Goal: Task Accomplishment & Management: Use online tool/utility

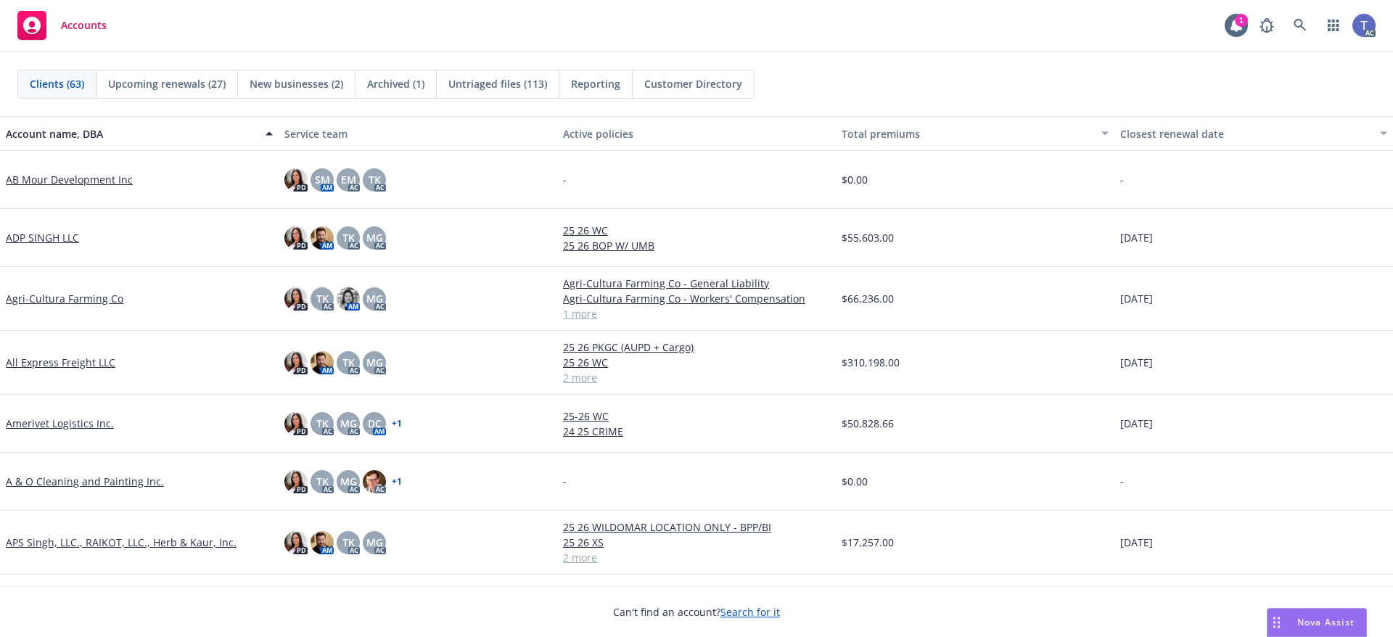
click at [517, 41] on div "Accounts 1 AC" at bounding box center [696, 26] width 1393 height 52
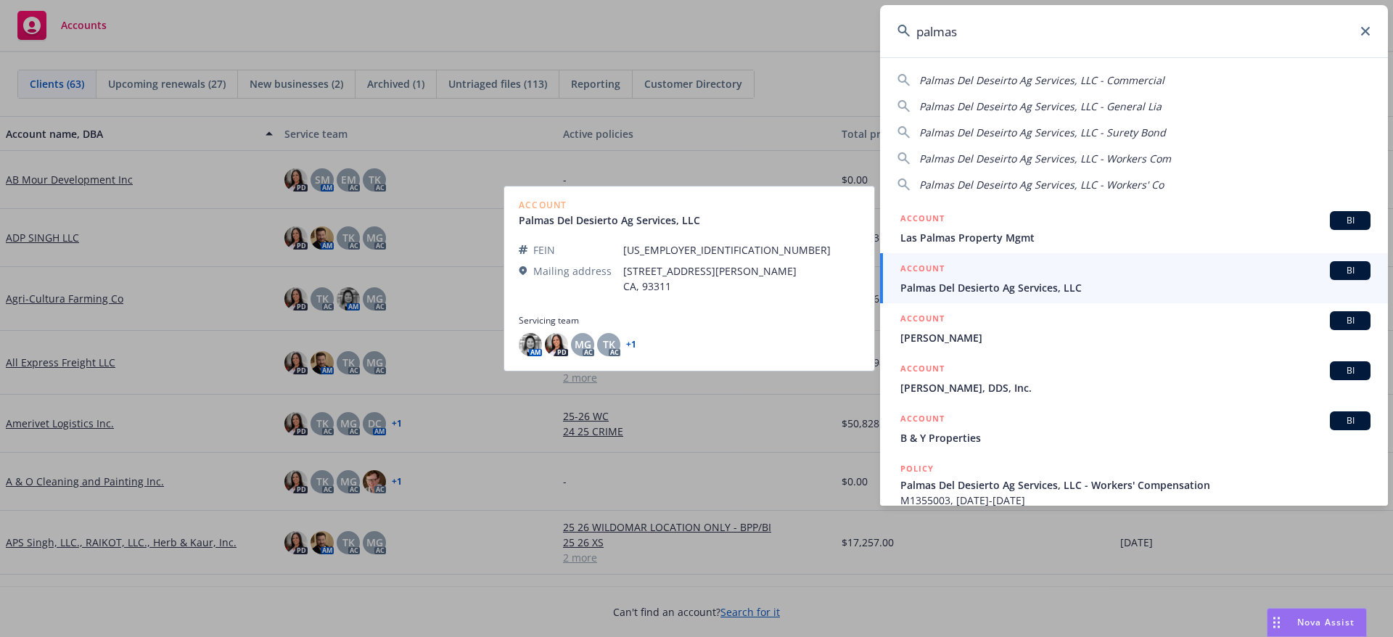
type input "palmas"
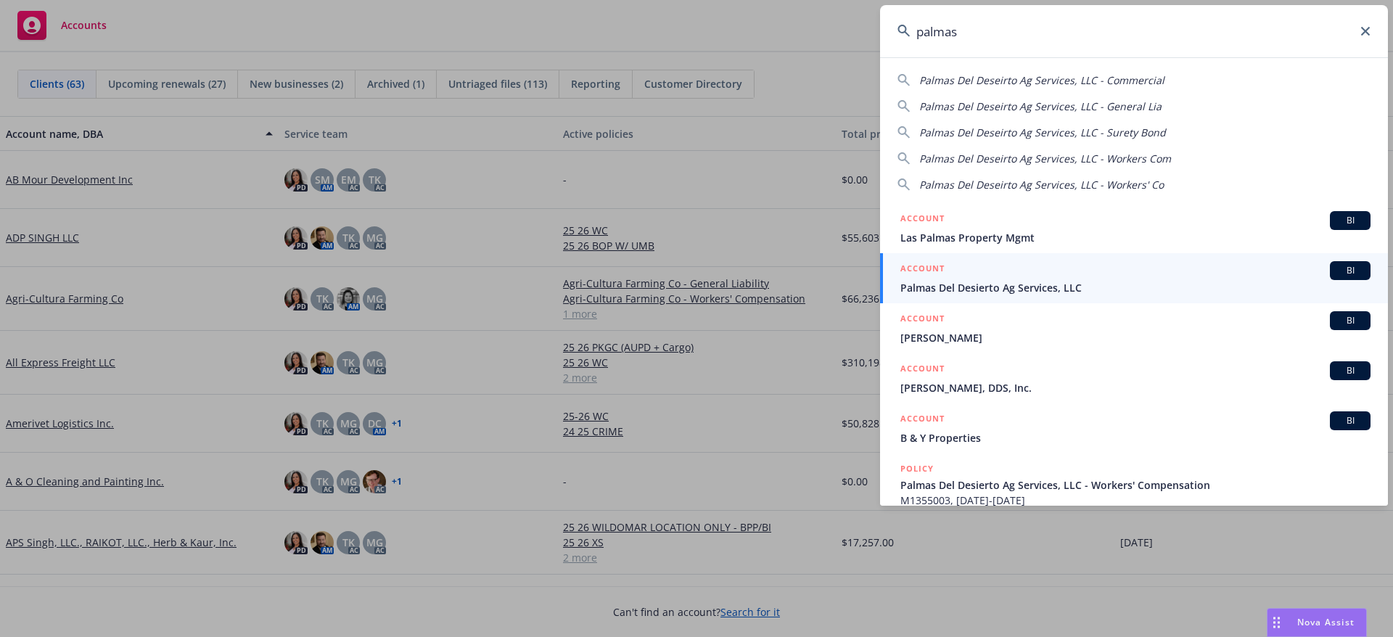
click at [994, 279] on div "ACCOUNT BI" at bounding box center [1136, 270] width 470 height 19
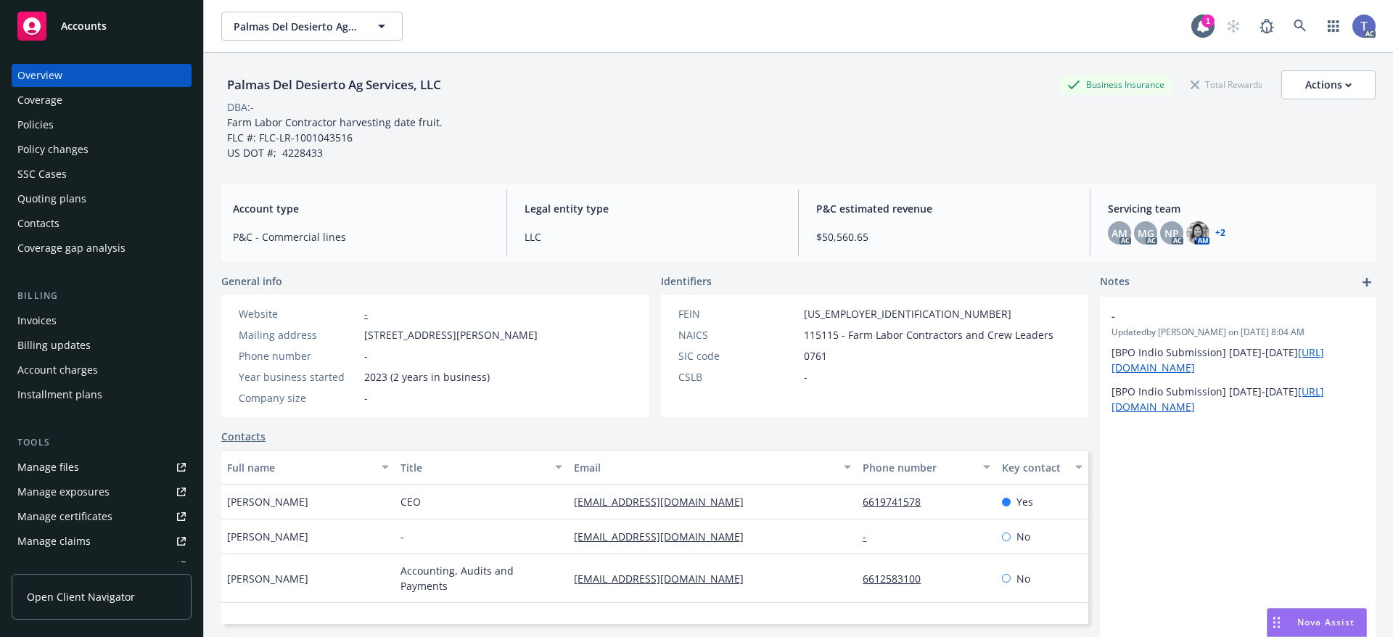
click at [42, 125] on div "Policies" at bounding box center [35, 124] width 36 height 23
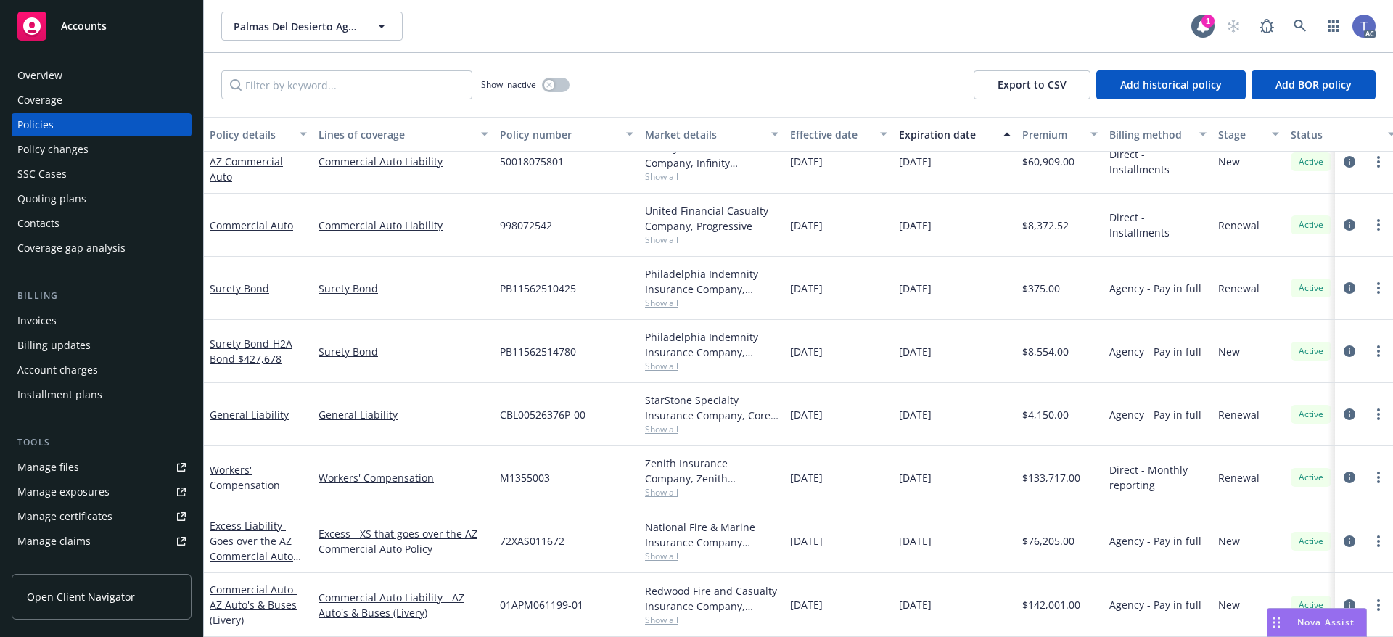
scroll to position [32, 0]
click at [520, 597] on span "01APM061199-01" at bounding box center [541, 604] width 83 height 15
copy span "01APM061199-01"
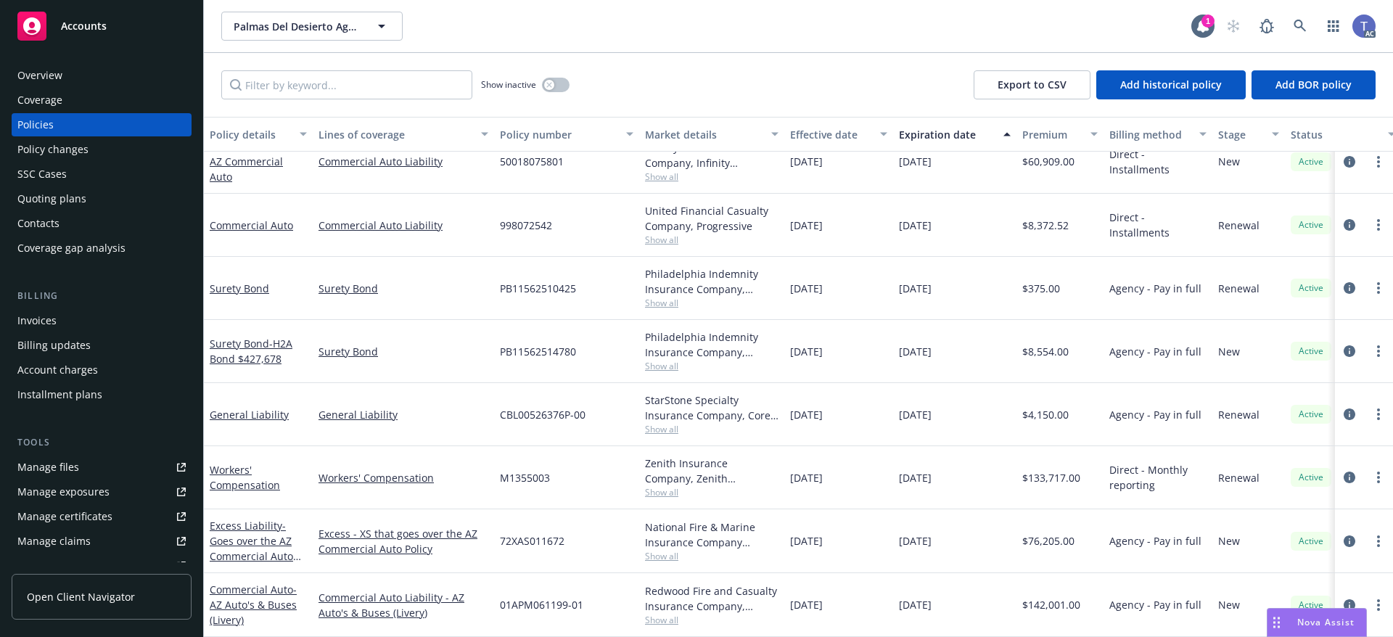
drag, startPoint x: 1340, startPoint y: 592, endPoint x: 1388, endPoint y: 581, distance: 49.0
click at [1344, 599] on icon "circleInformation" at bounding box center [1350, 605] width 12 height 12
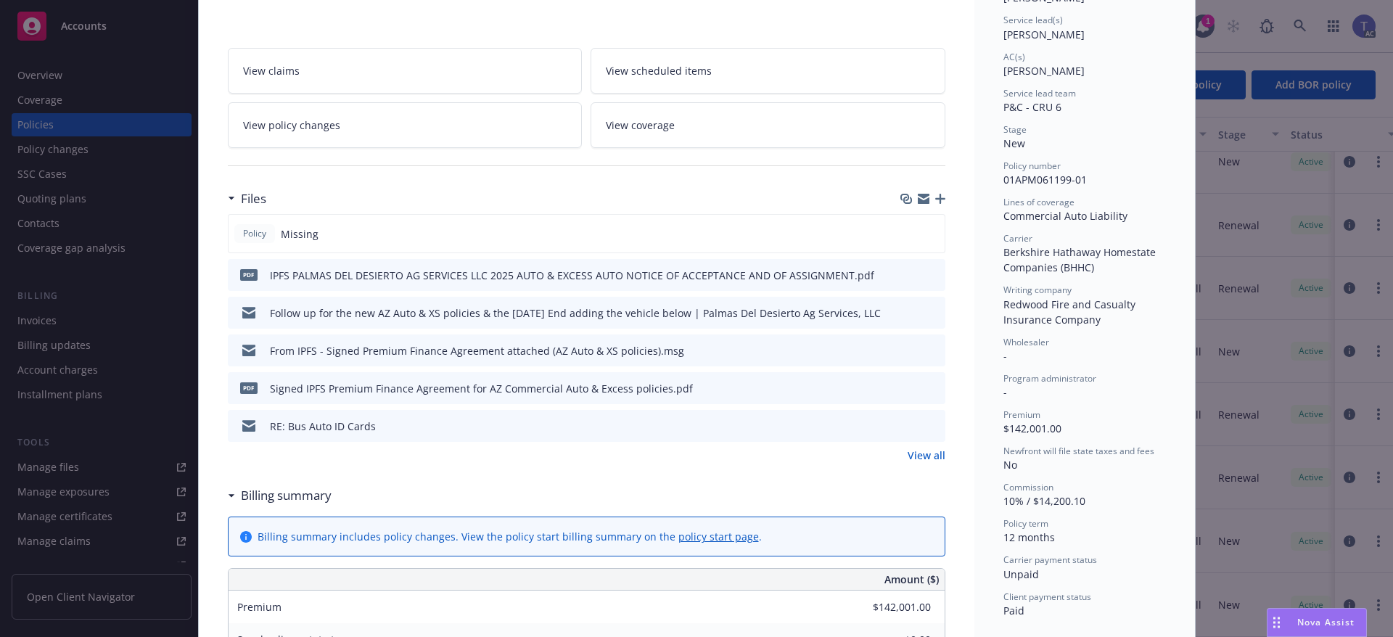
scroll to position [218, 0]
click at [936, 456] on link "View all" at bounding box center [927, 451] width 38 height 15
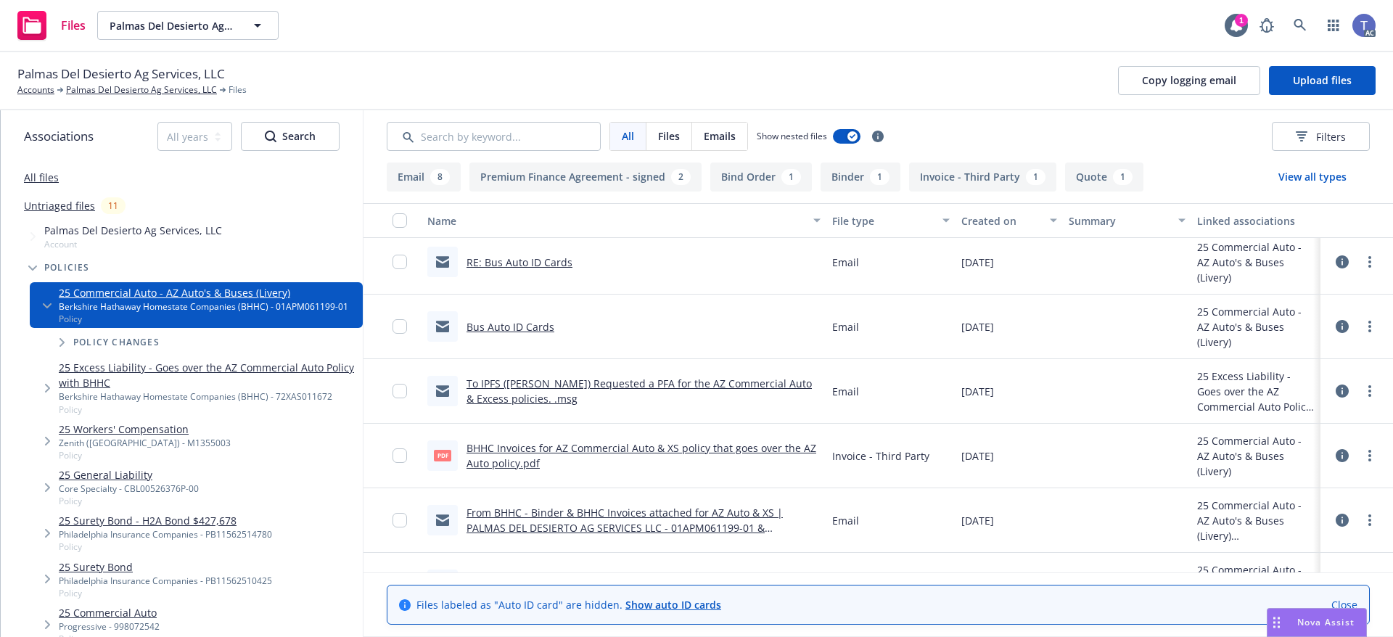
scroll to position [363, 0]
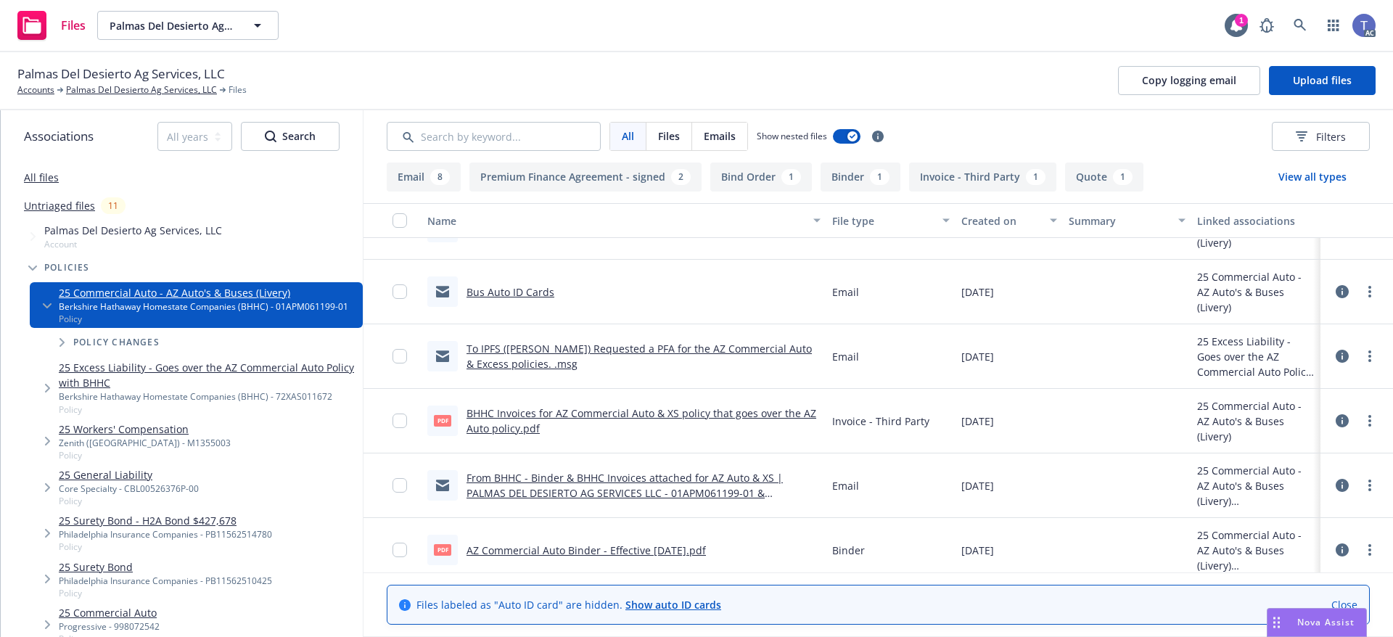
click at [1336, 483] on icon at bounding box center [1342, 485] width 13 height 13
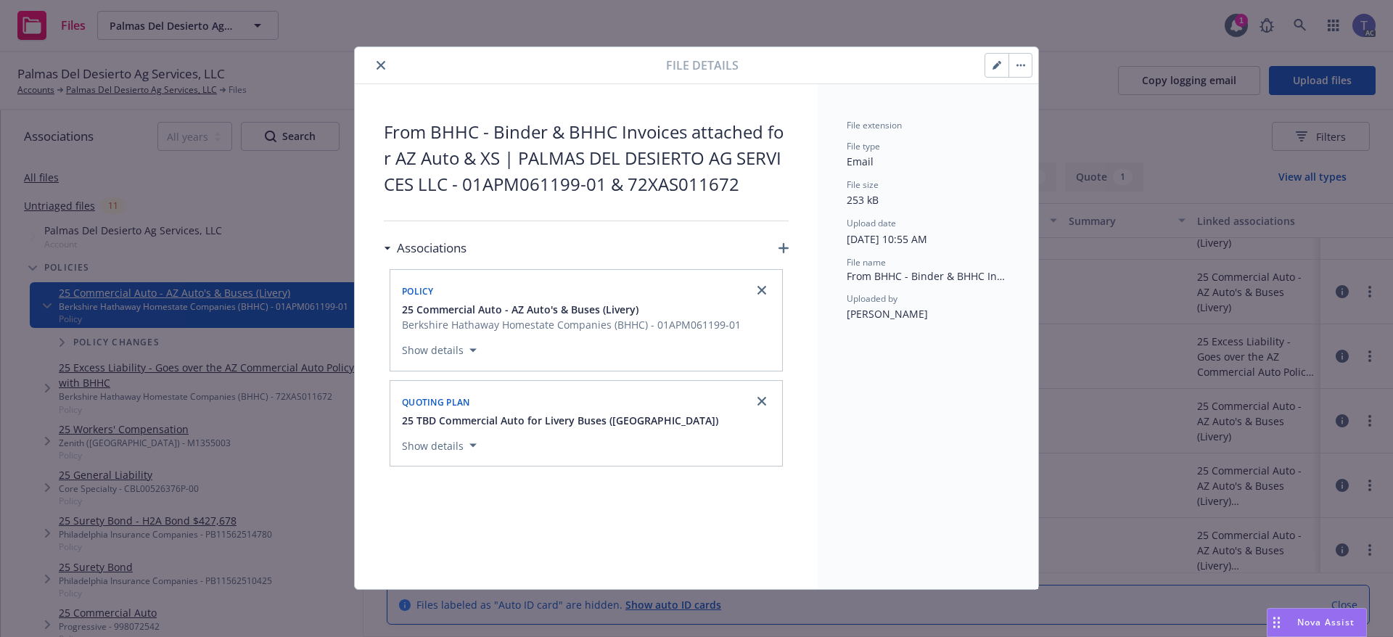
click at [385, 65] on icon "close" at bounding box center [381, 65] width 9 height 9
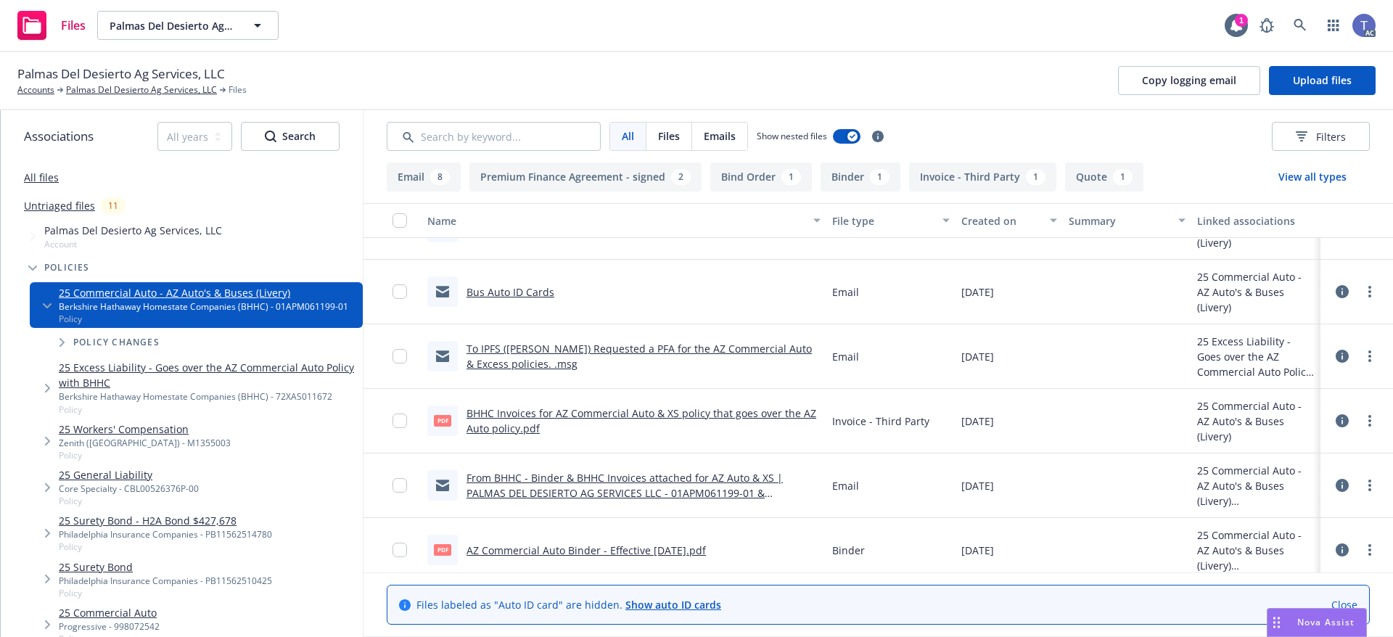
click at [675, 480] on link "From BHHC - Binder & BHHC Invoices attached for AZ Auto & XS | PALMAS DEL DESIE…" at bounding box center [625, 493] width 316 height 44
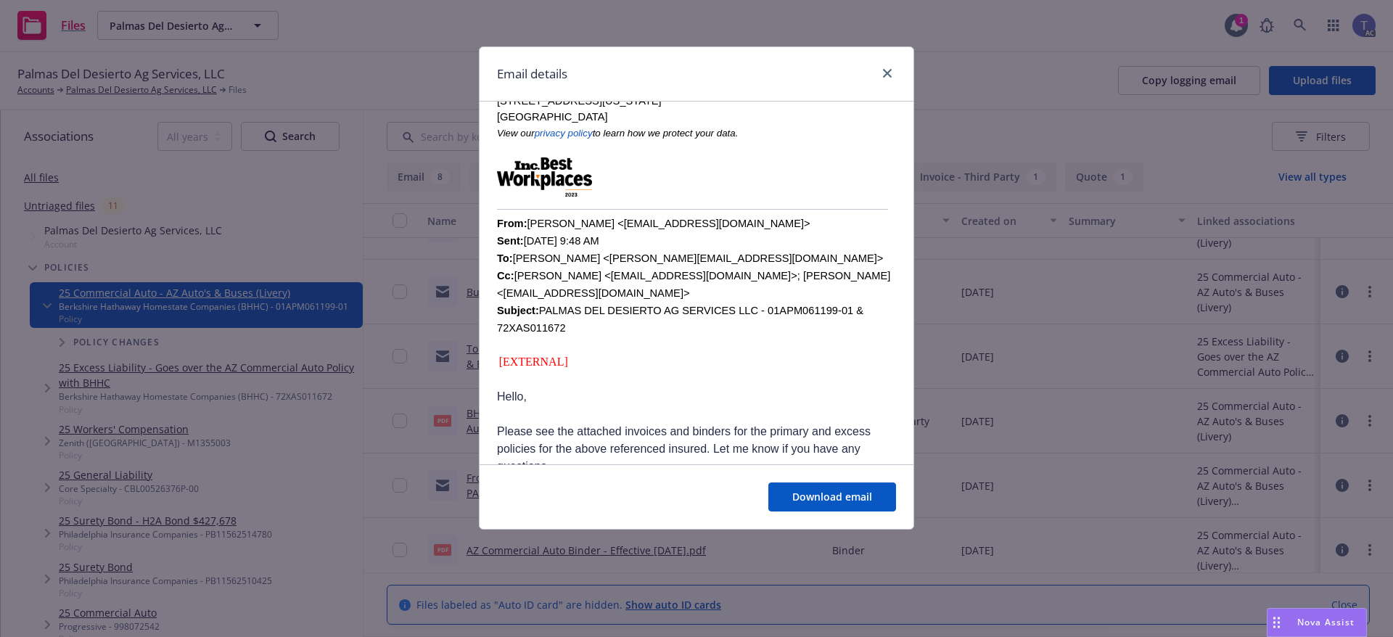
scroll to position [319, 0]
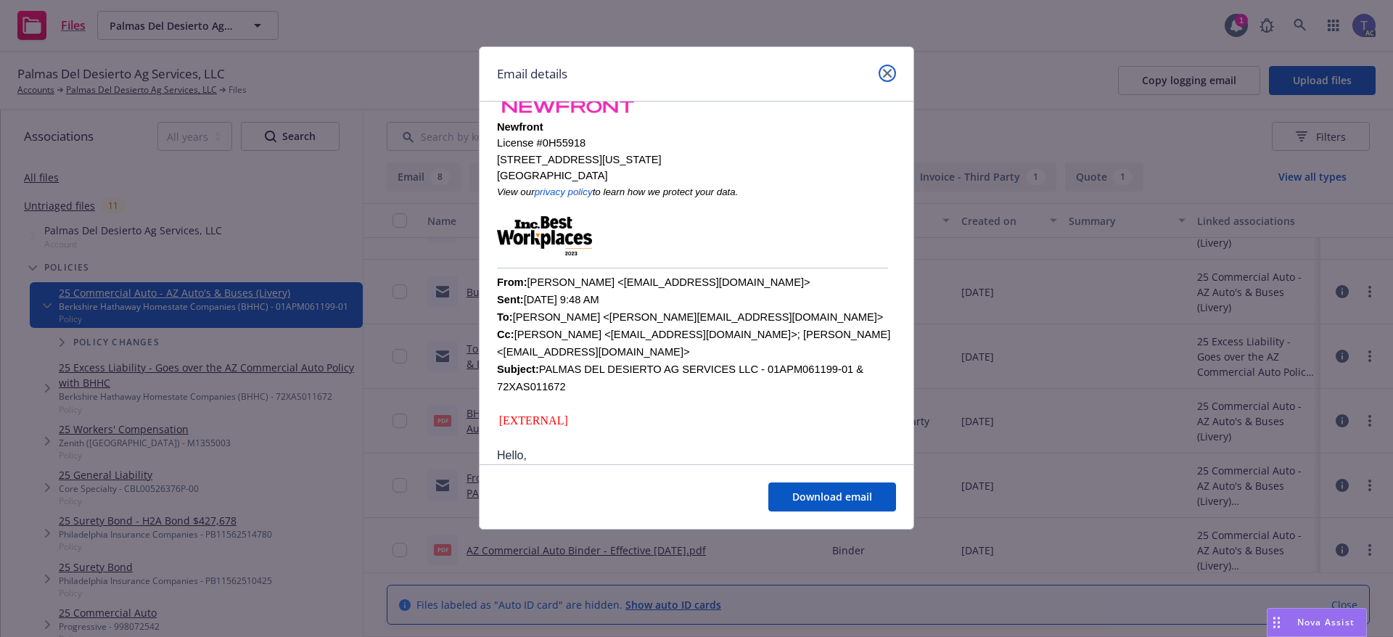
click at [889, 79] on link "close" at bounding box center [887, 73] width 17 height 17
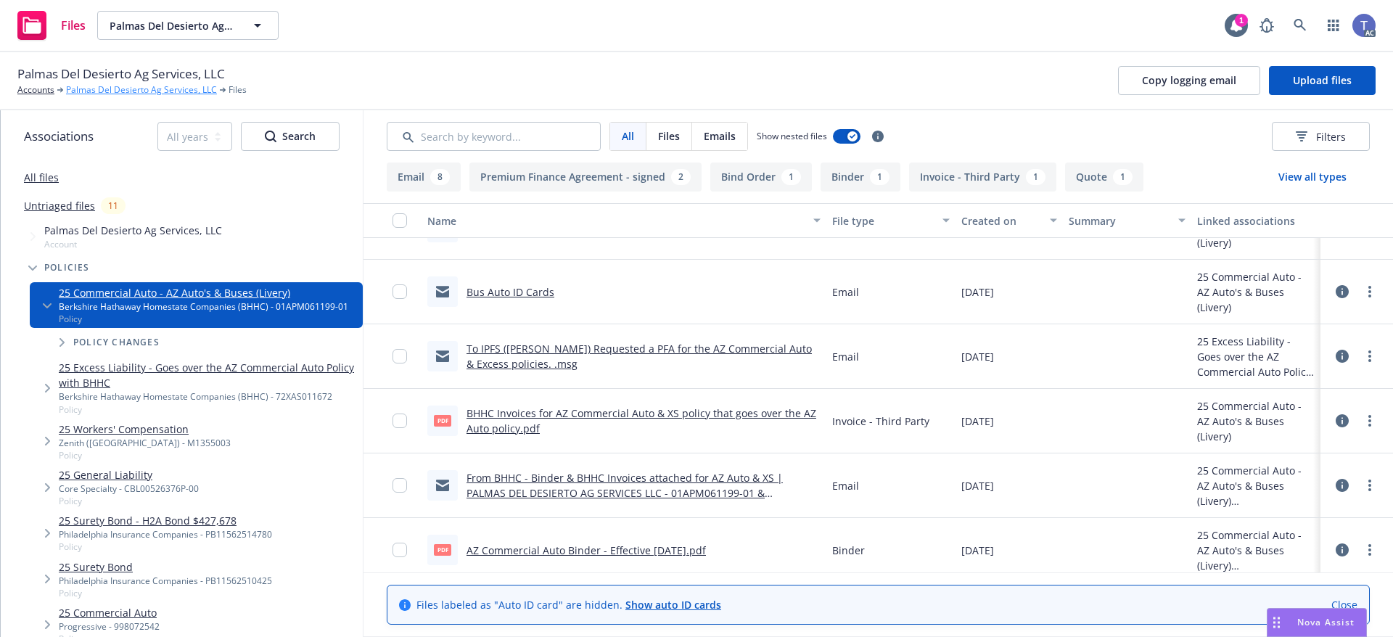
click at [150, 93] on link "Palmas Del Desierto Ag Services, LLC" at bounding box center [141, 89] width 151 height 13
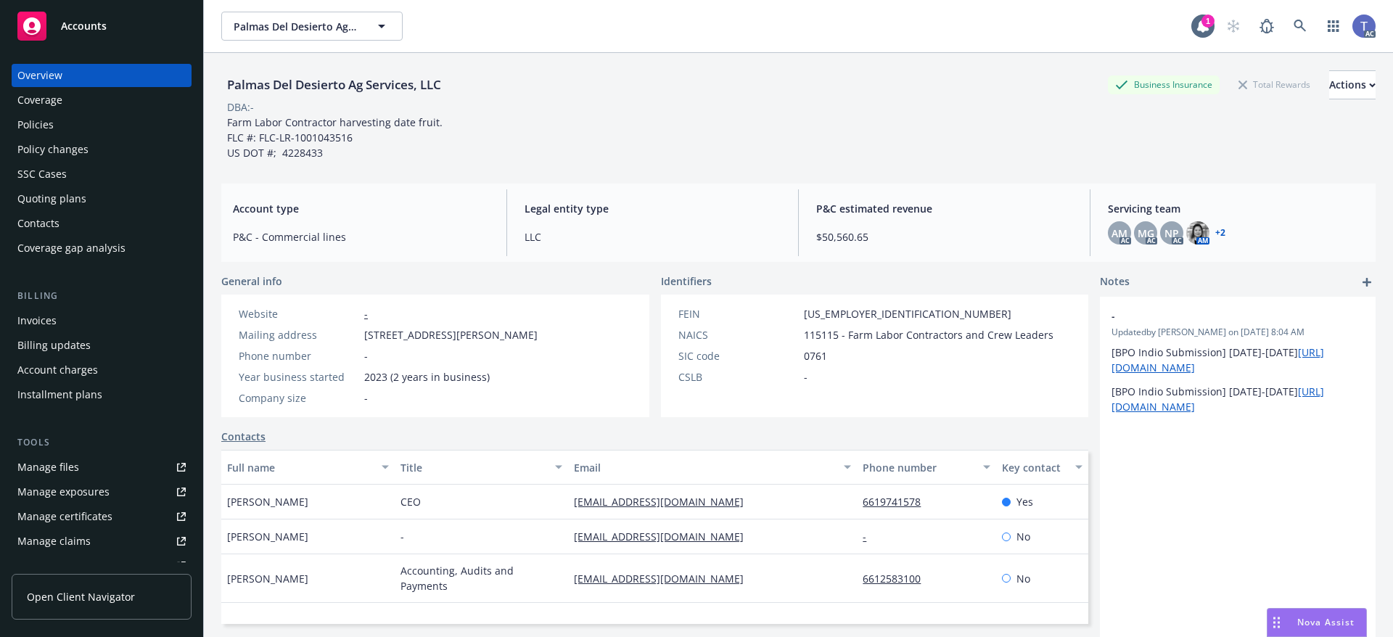
click at [680, 150] on div "Palmas Del Desierto Ag Services, LLC Business Insurance Total Rewards Actions D…" at bounding box center [798, 115] width 1155 height 90
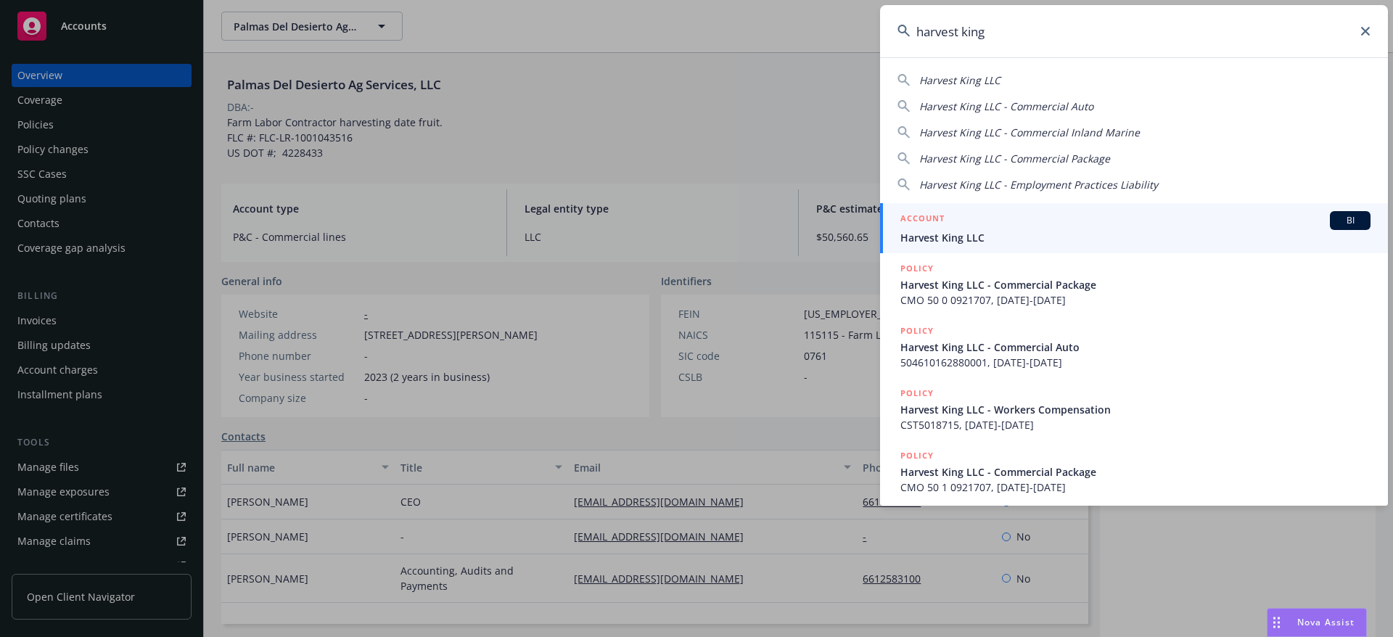
type input "harvest king"
click at [974, 224] on div "ACCOUNT BI" at bounding box center [1136, 220] width 470 height 19
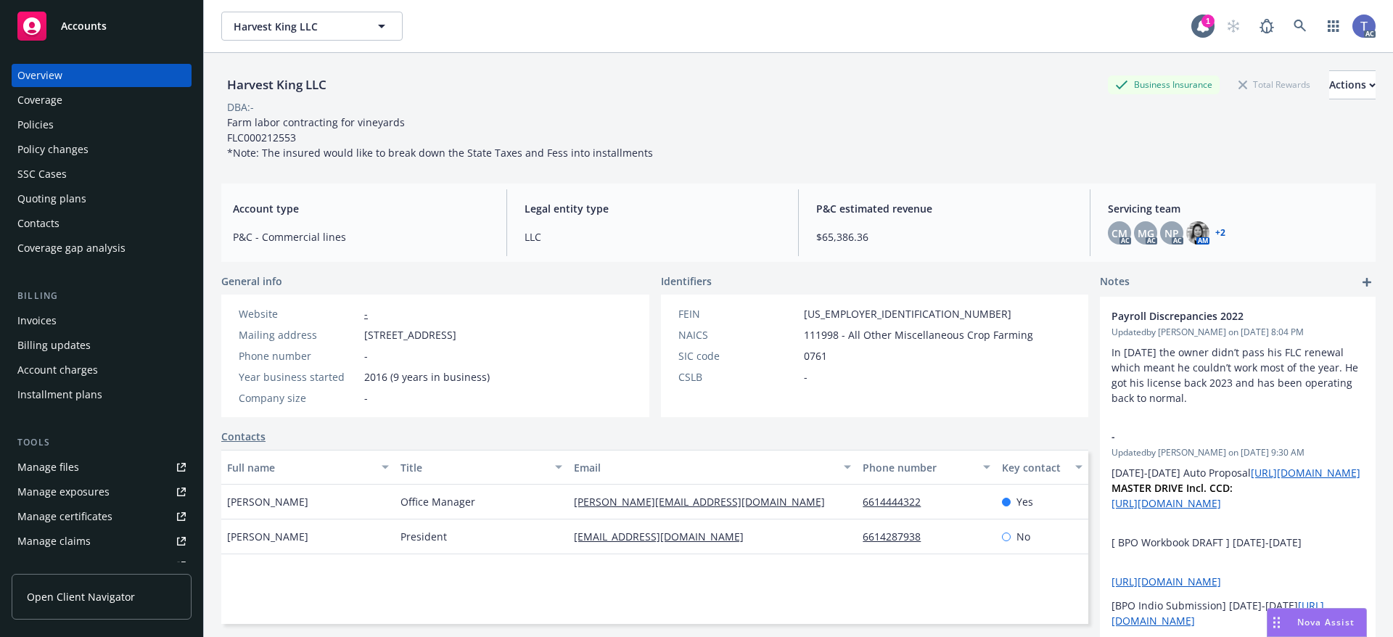
click at [63, 123] on div "Policies" at bounding box center [101, 124] width 168 height 23
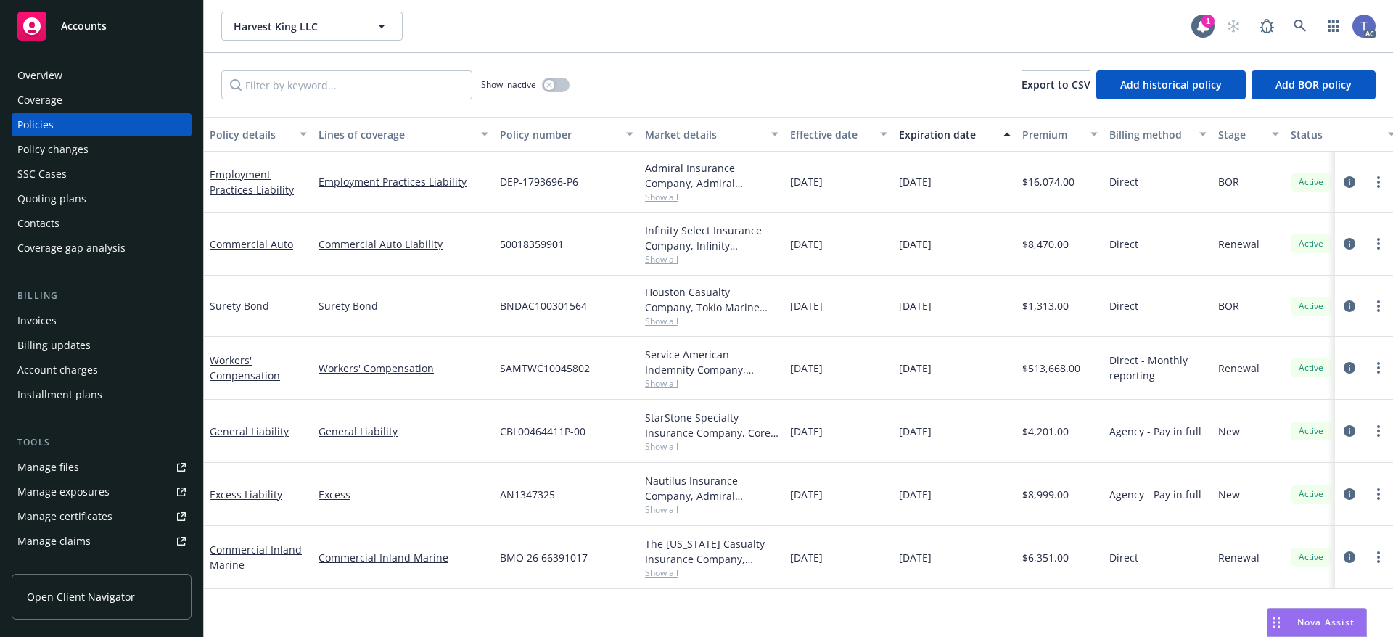
click at [46, 72] on div "Overview" at bounding box center [39, 75] width 45 height 23
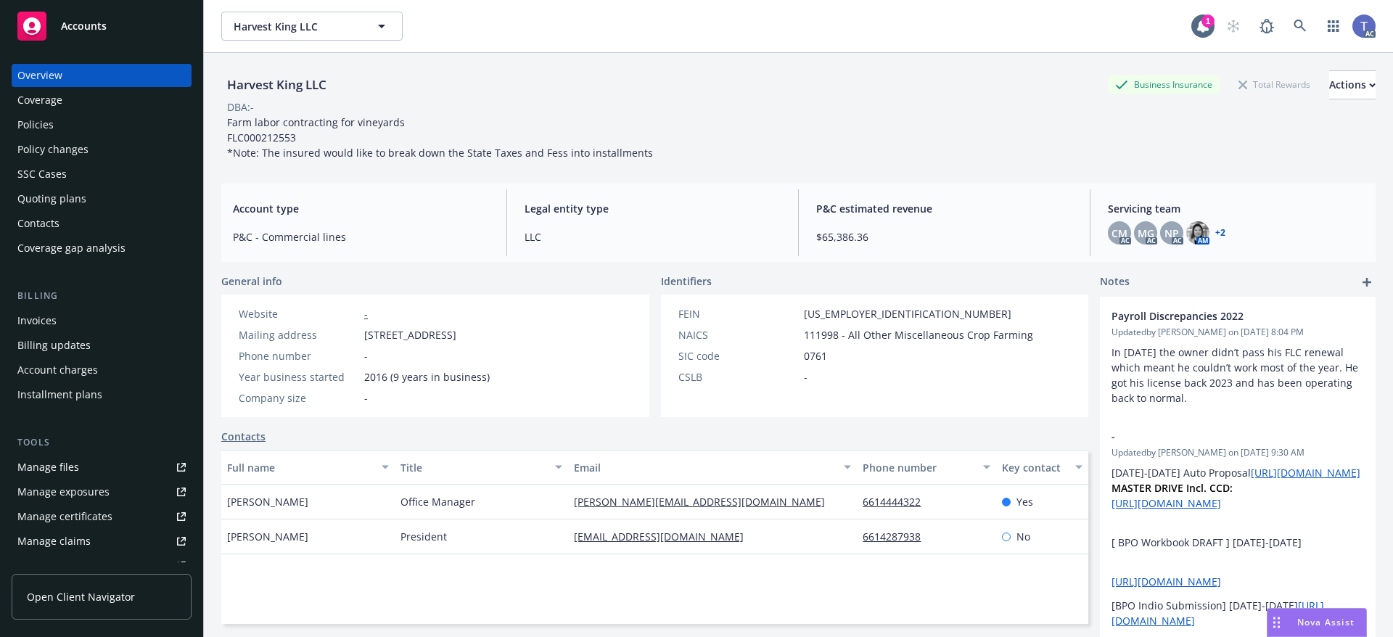
click at [38, 130] on div "Policies" at bounding box center [35, 124] width 36 height 23
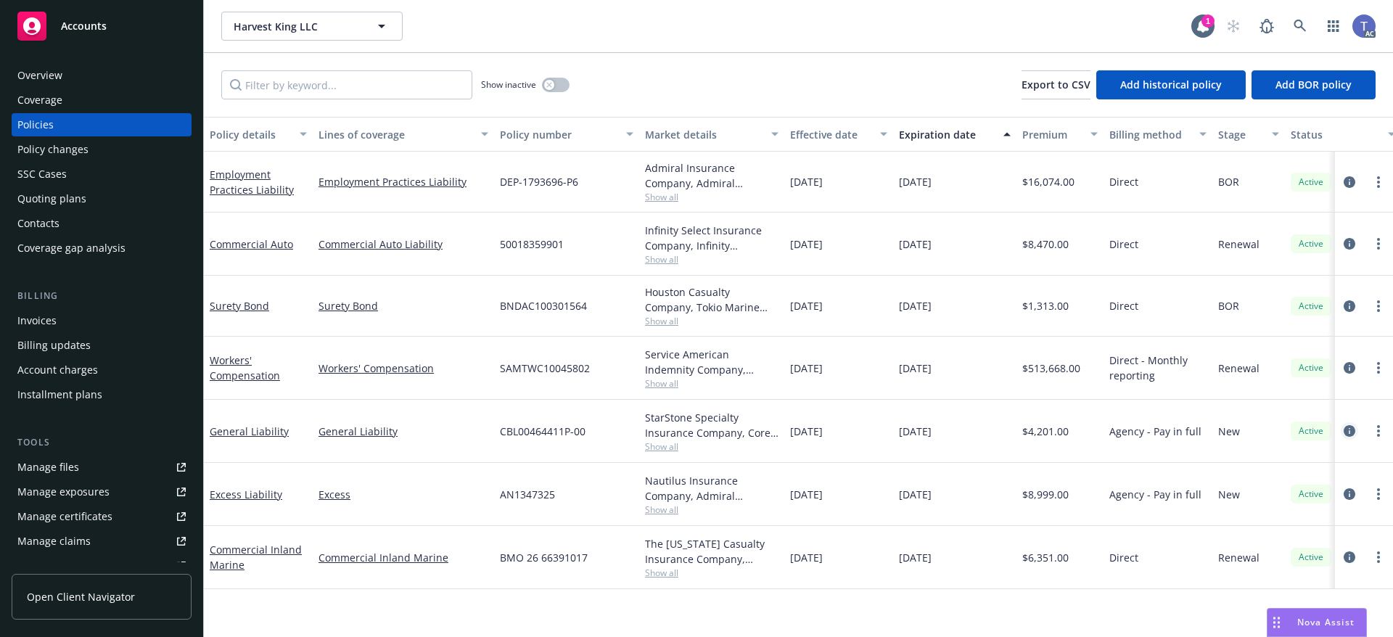
click at [1349, 434] on icon "circleInformation" at bounding box center [1350, 431] width 12 height 12
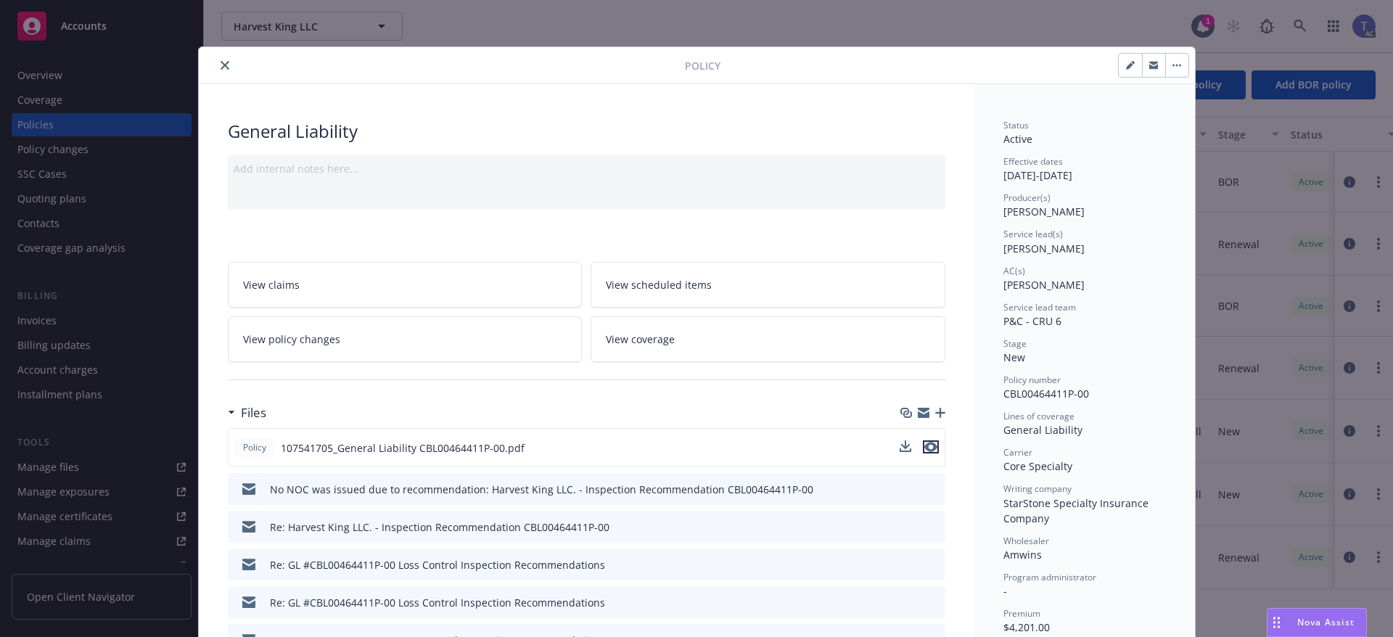
click at [927, 446] on icon "preview file" at bounding box center [931, 447] width 13 height 10
click at [221, 65] on icon "close" at bounding box center [225, 65] width 9 height 9
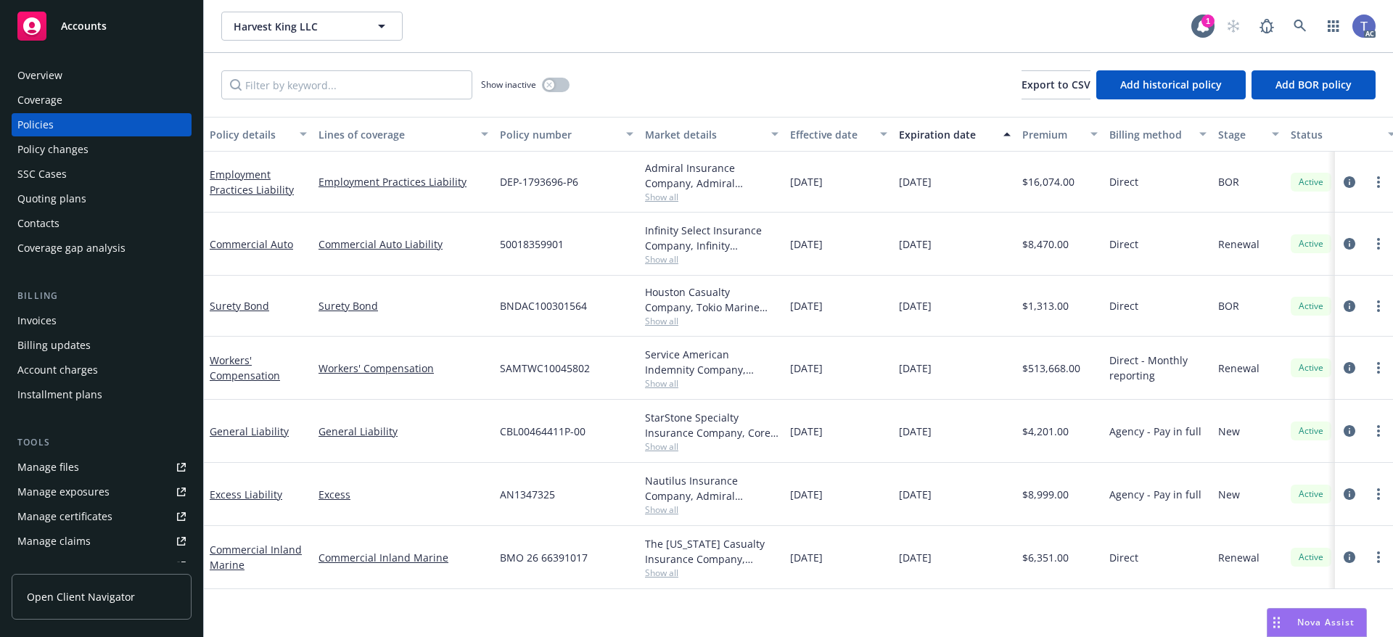
click at [58, 75] on div "Overview" at bounding box center [39, 75] width 45 height 23
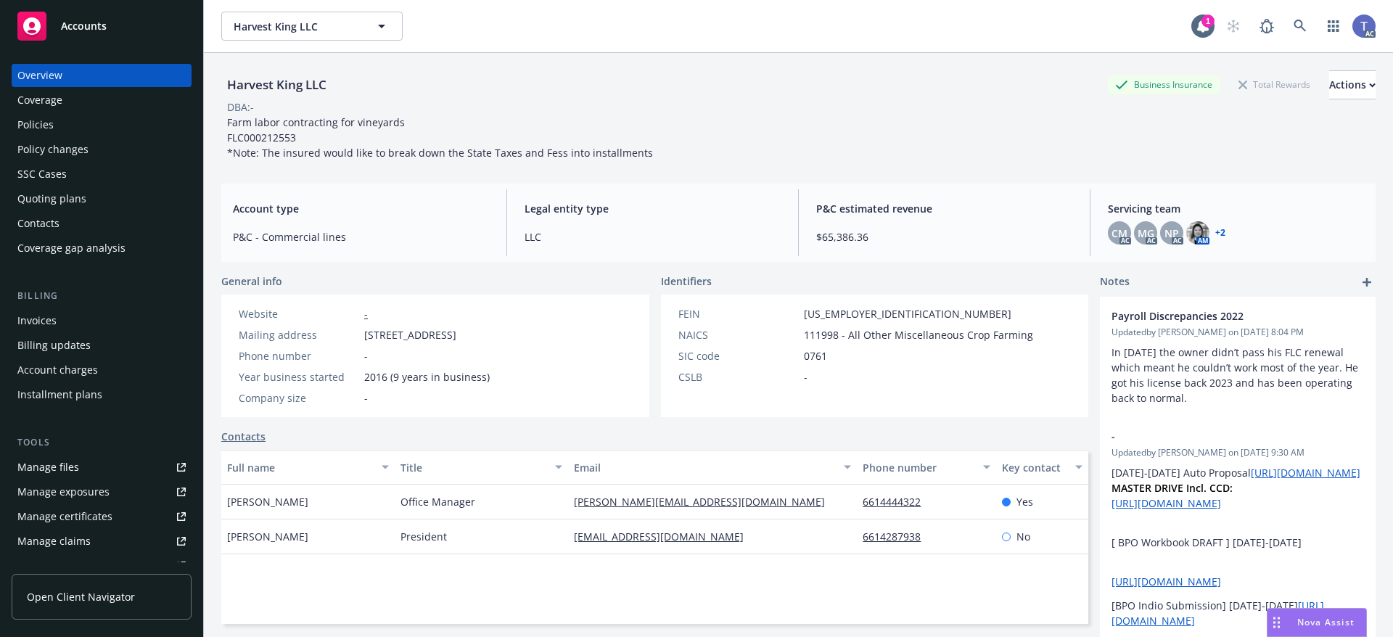
click at [627, 130] on div "Farm labor contracting for vineyards FLC000212553 *Note: The insured would like…" at bounding box center [440, 138] width 438 height 46
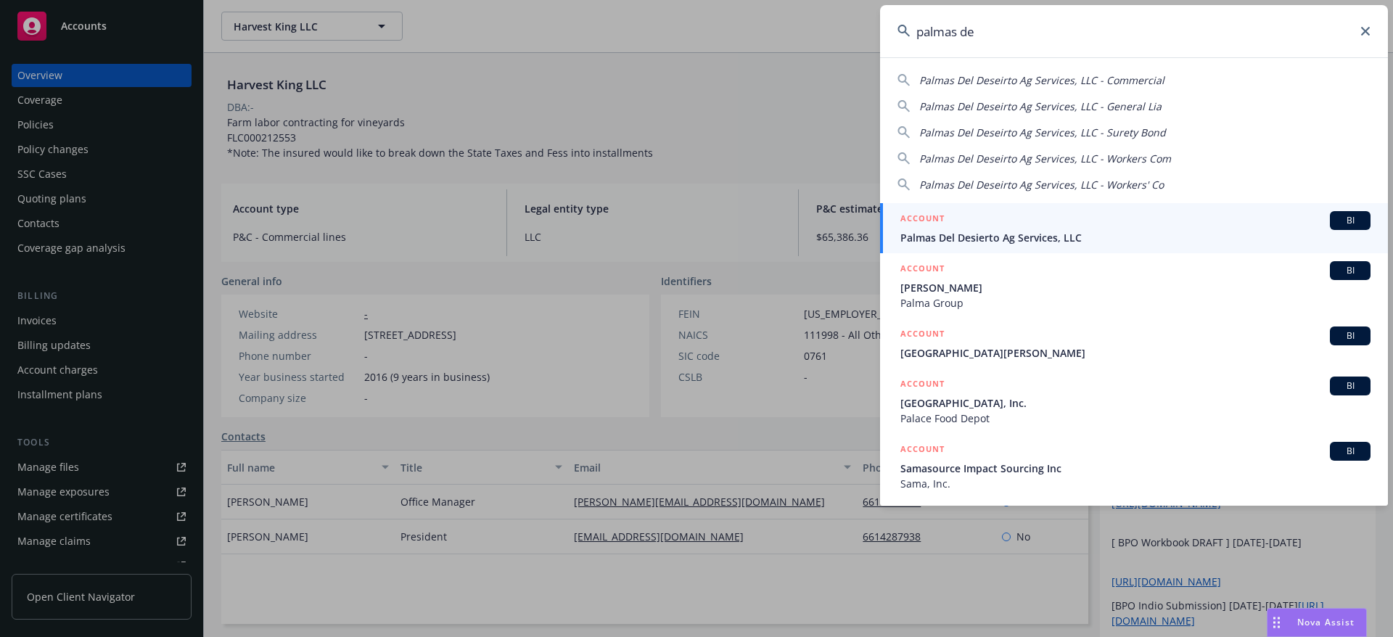
type input "palmas de"
click at [994, 226] on div "ACCOUNT BI" at bounding box center [1136, 220] width 470 height 19
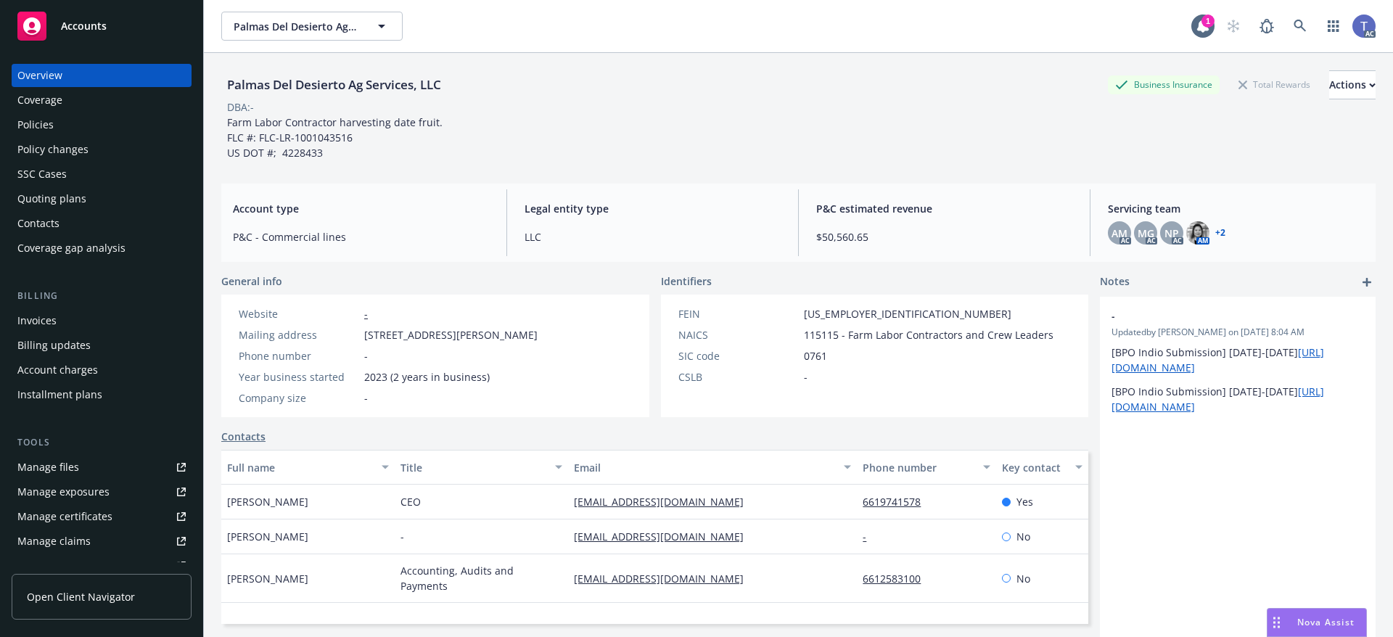
click at [52, 134] on div "Policies" at bounding box center [35, 124] width 36 height 23
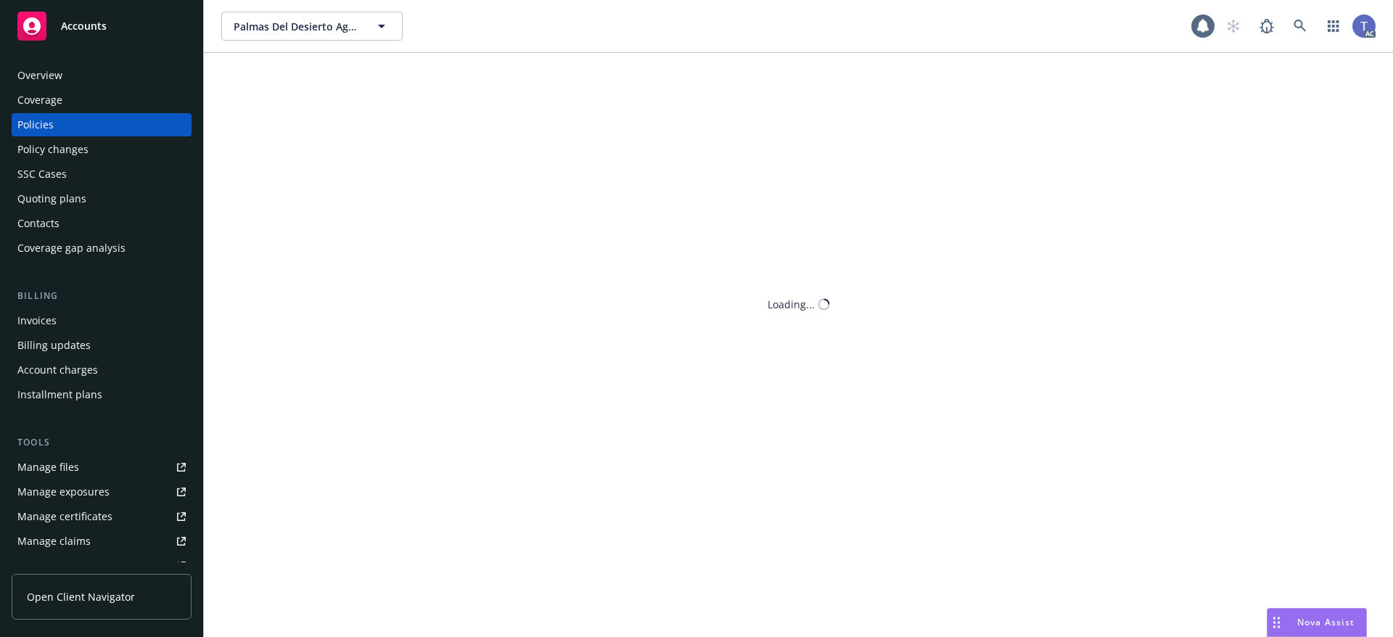
click at [57, 147] on div "Policy changes" at bounding box center [52, 149] width 71 height 23
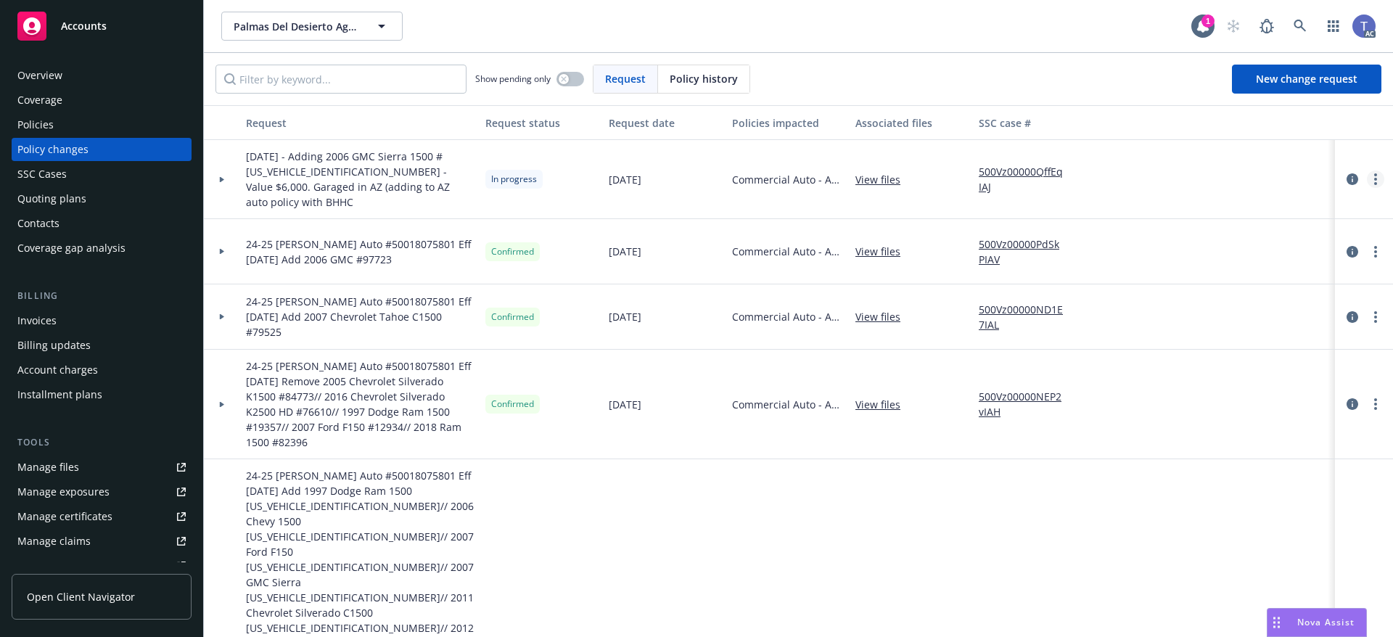
click at [1367, 171] on link "more" at bounding box center [1375, 179] width 17 height 17
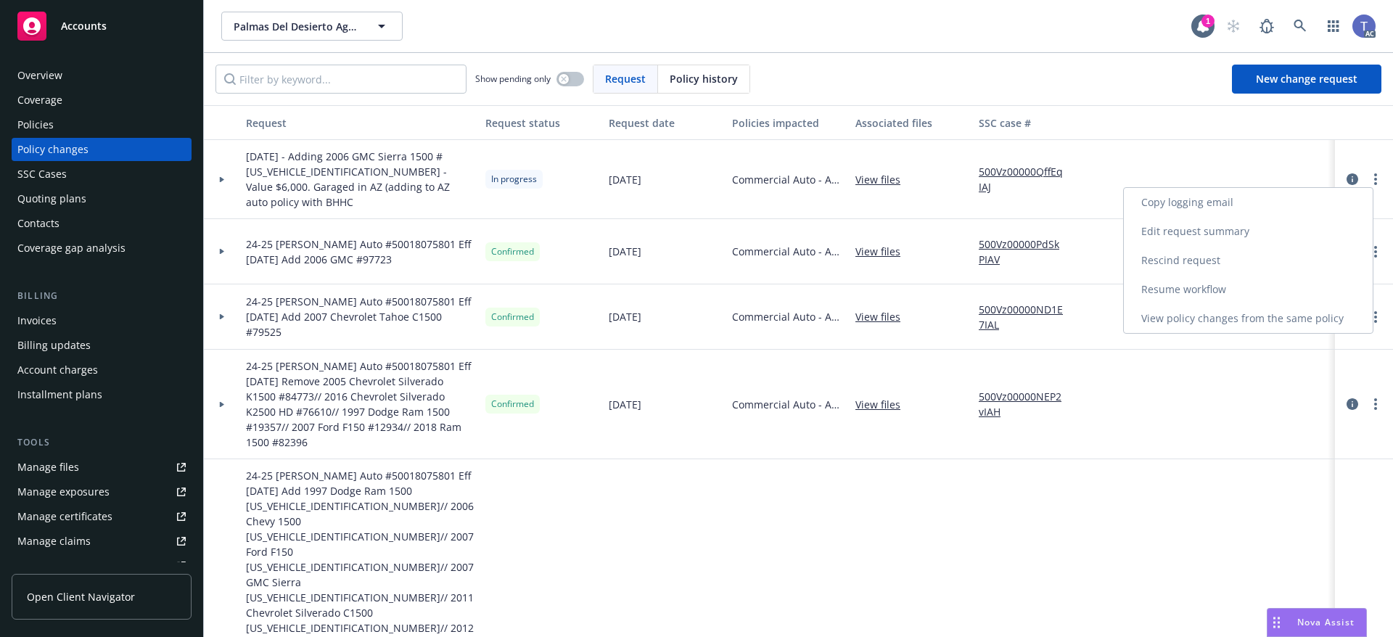
click at [1206, 202] on link "Copy logging email" at bounding box center [1248, 202] width 249 height 29
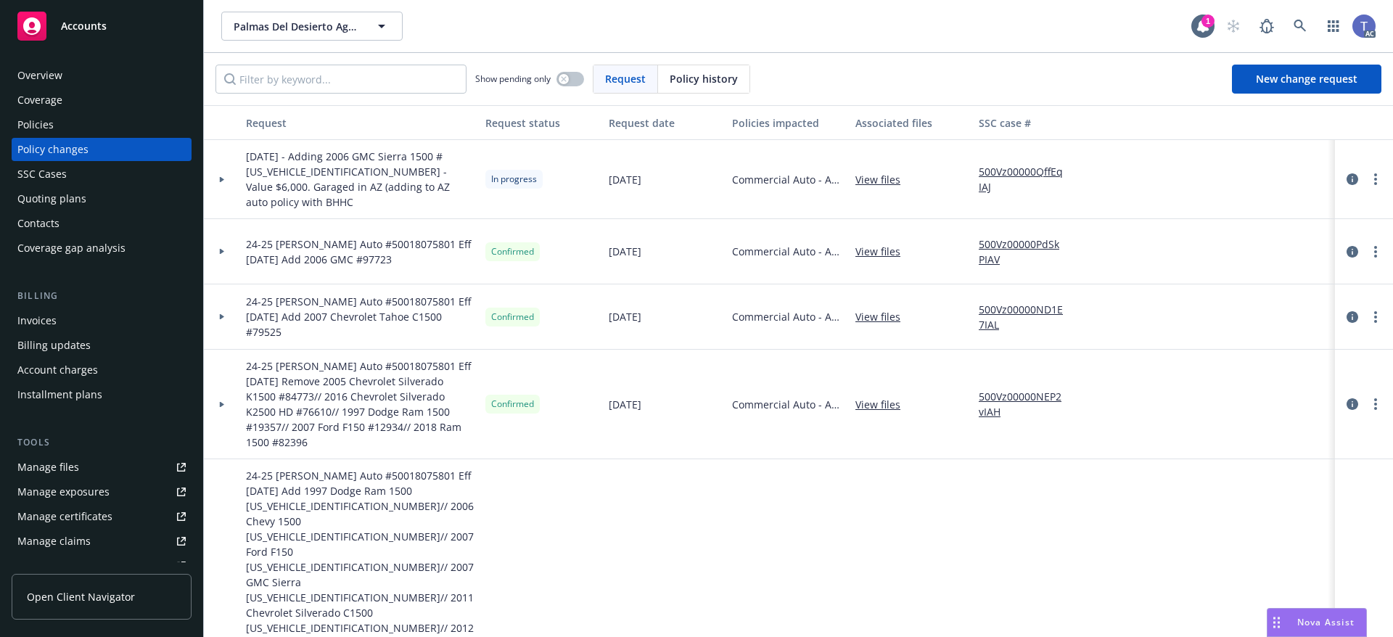
click at [1005, 164] on link "500Vz00000QffEqIAJ" at bounding box center [1027, 179] width 97 height 30
click at [582, 27] on div "Palmas Del Desierto Ag Services, LLC Palmas Del Desierto Ag Services, LLC" at bounding box center [706, 26] width 970 height 29
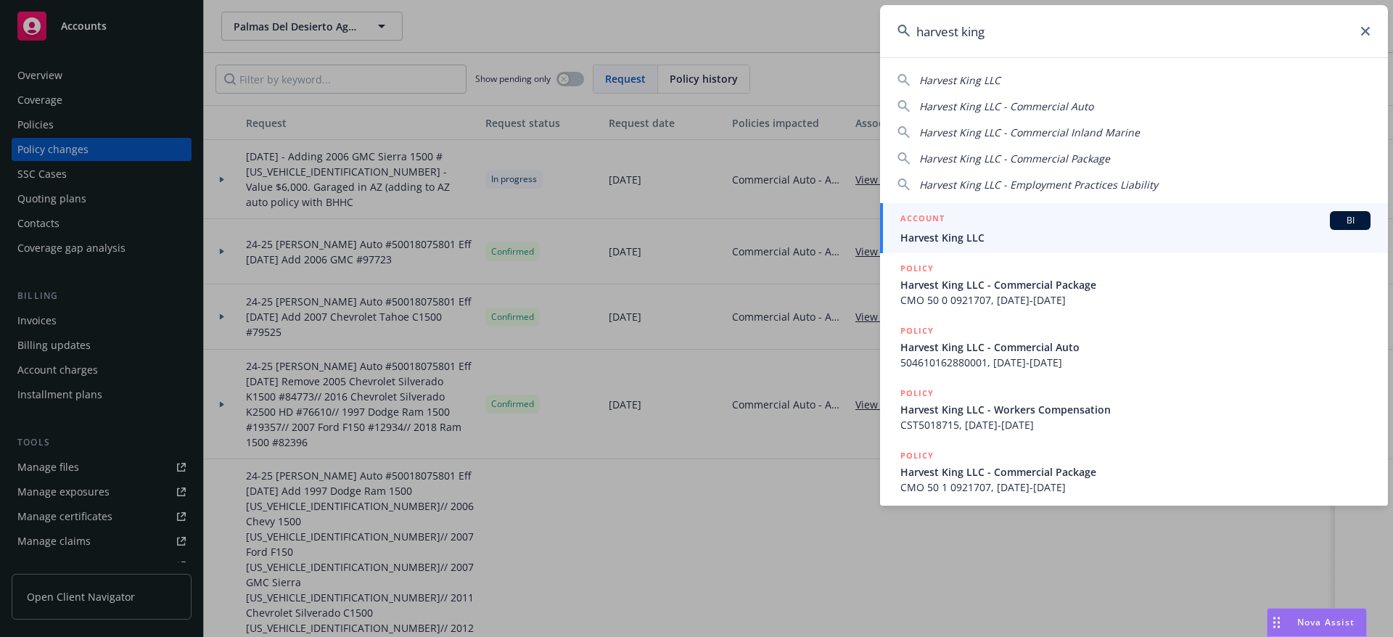
type input "harvest king"
click at [995, 219] on div "ACCOUNT BI" at bounding box center [1136, 220] width 470 height 19
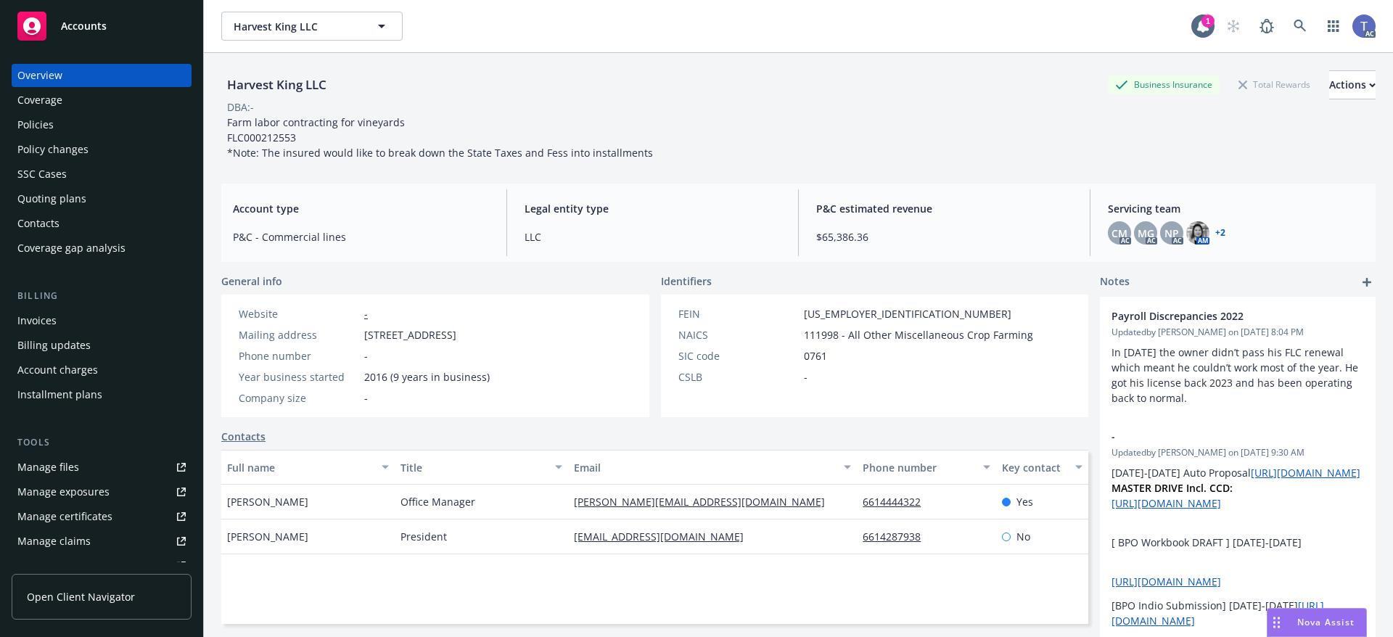
click at [38, 118] on div "Policies" at bounding box center [35, 124] width 36 height 23
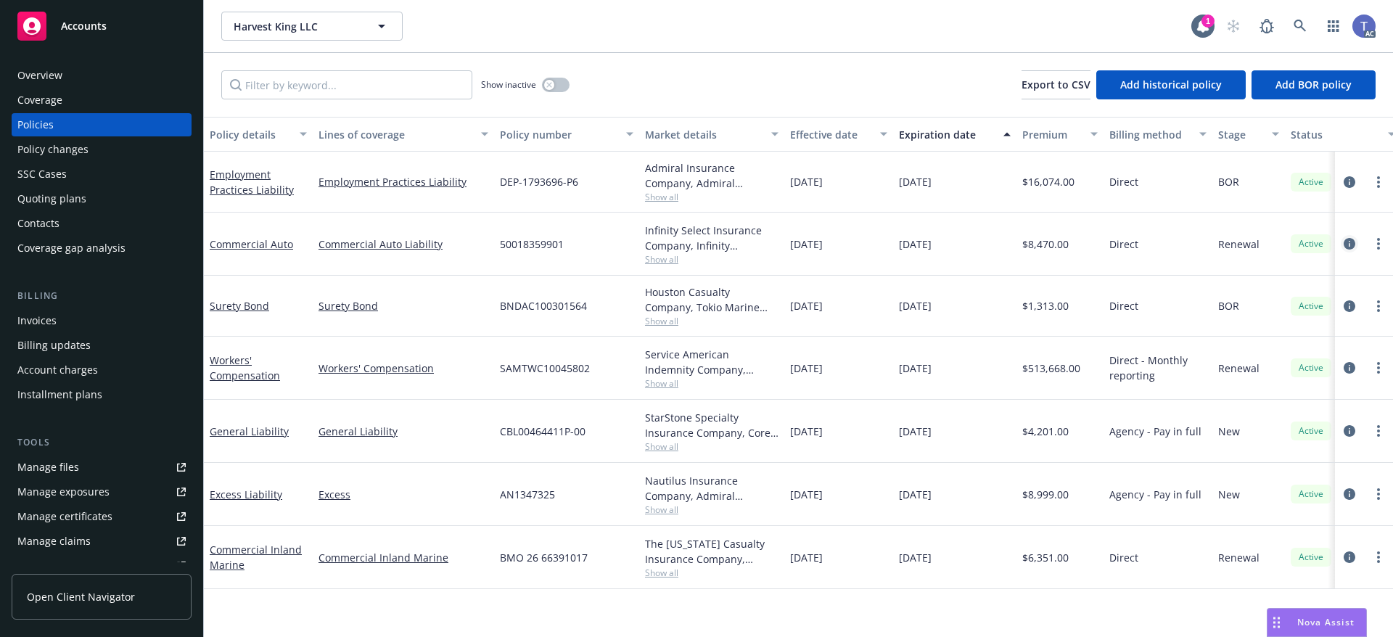
click at [1348, 240] on icon "circleInformation" at bounding box center [1350, 244] width 12 height 12
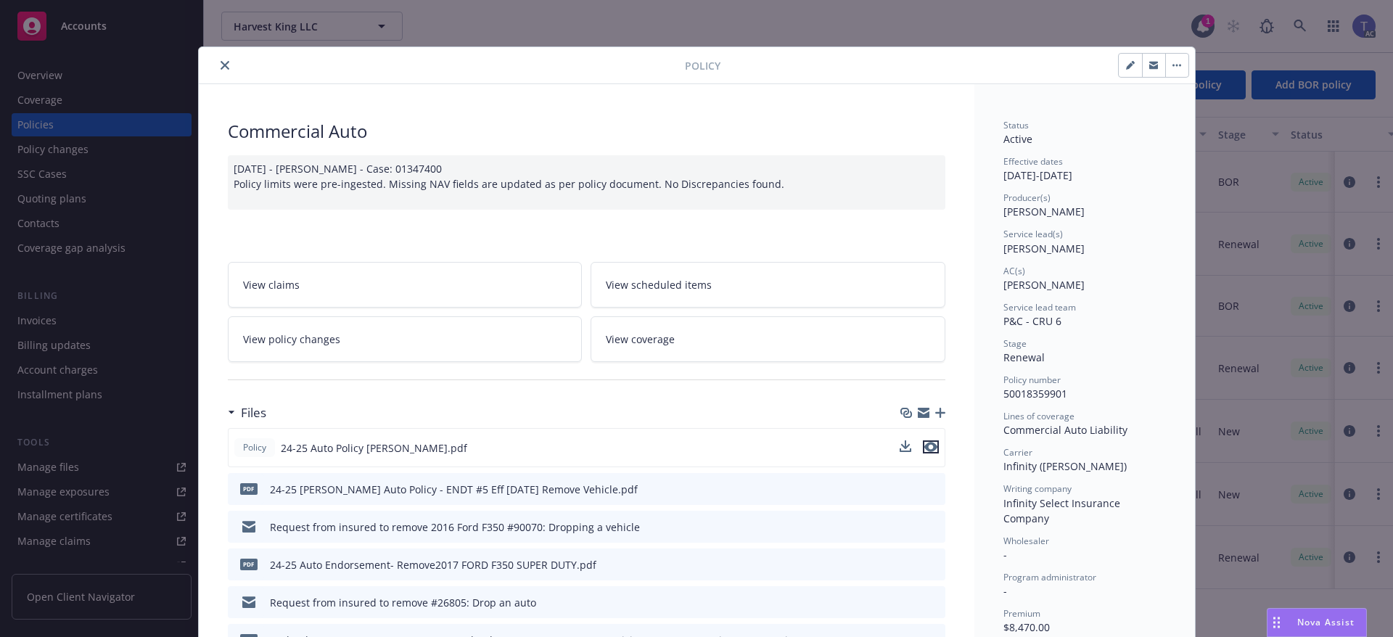
click at [928, 444] on icon "preview file" at bounding box center [931, 447] width 13 height 10
drag, startPoint x: 436, startPoint y: 343, endPoint x: 453, endPoint y: 339, distance: 17.3
click at [438, 343] on link "View policy changes" at bounding box center [405, 339] width 355 height 46
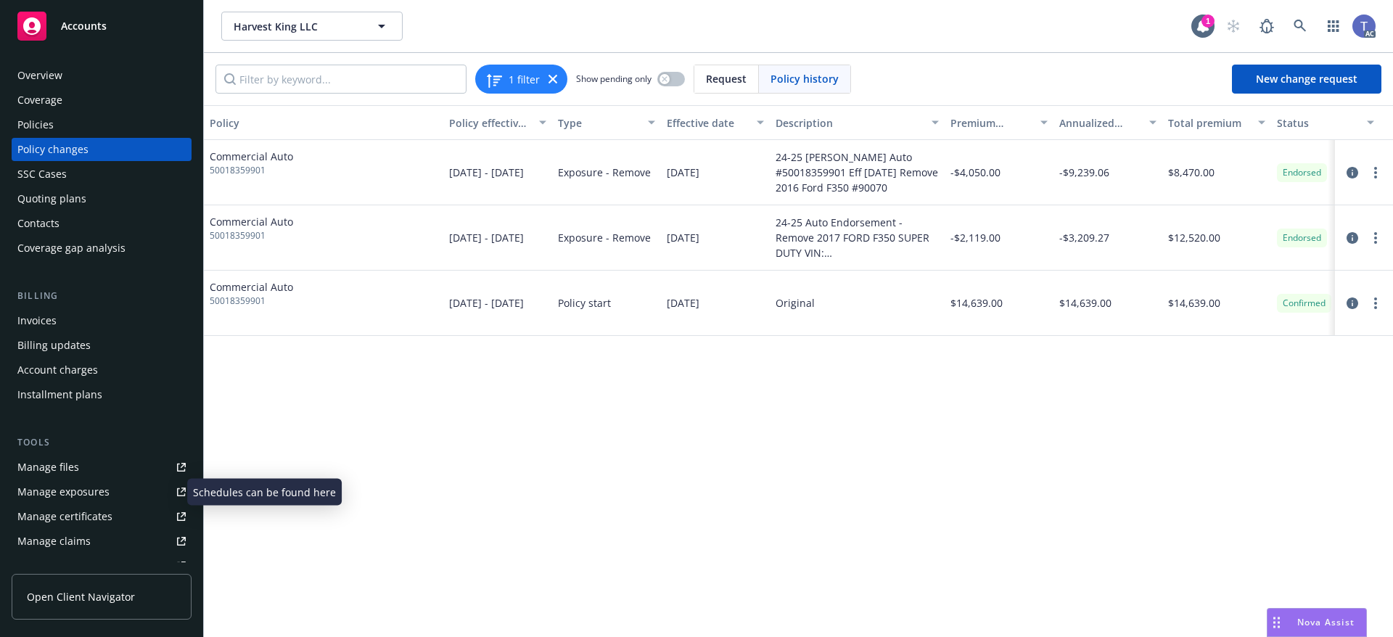
click at [67, 496] on div "Manage exposures" at bounding box center [63, 491] width 92 height 23
click at [57, 202] on div "Quoting plans" at bounding box center [51, 198] width 69 height 23
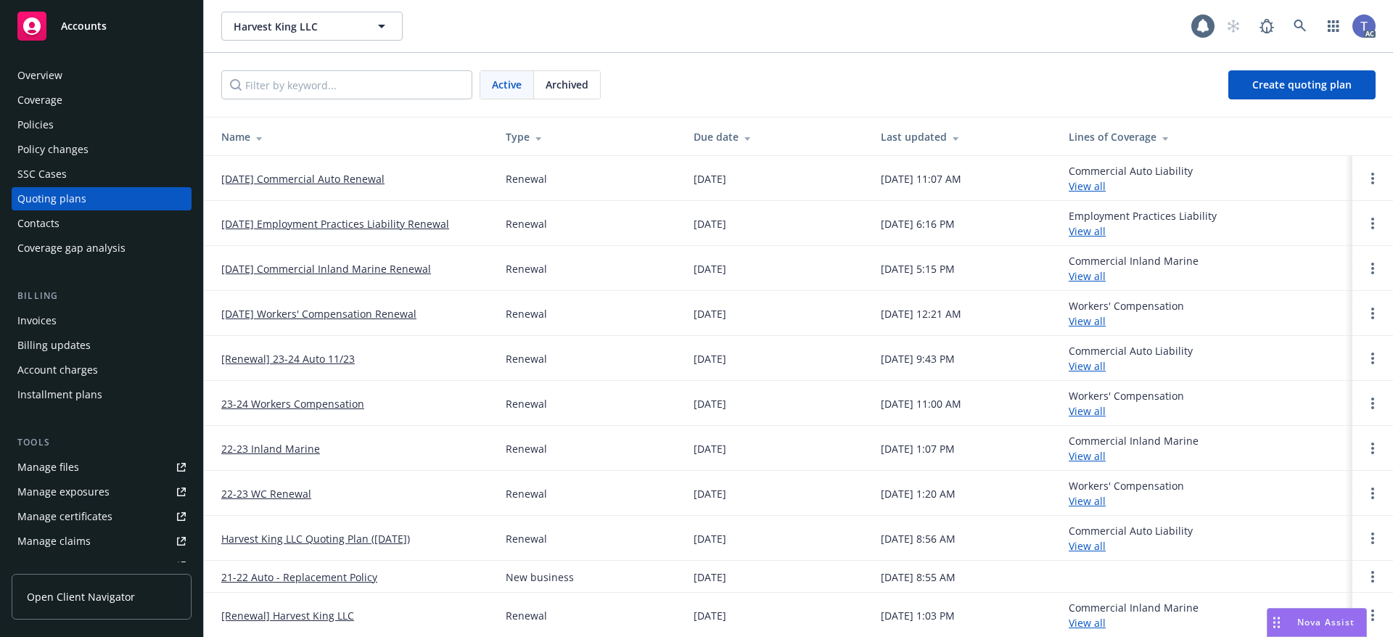
click at [333, 172] on link "11/23/25 Commercial Auto Renewal" at bounding box center [302, 178] width 163 height 15
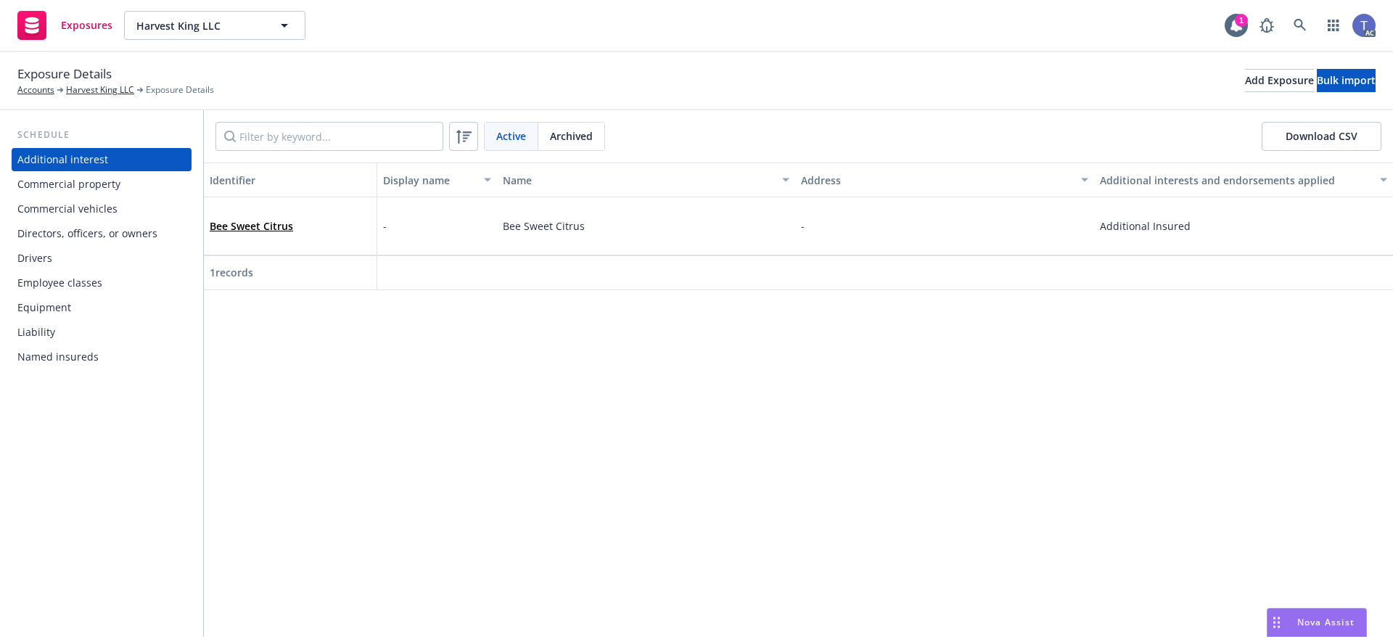
click at [53, 254] on div "Drivers" at bounding box center [101, 258] width 168 height 23
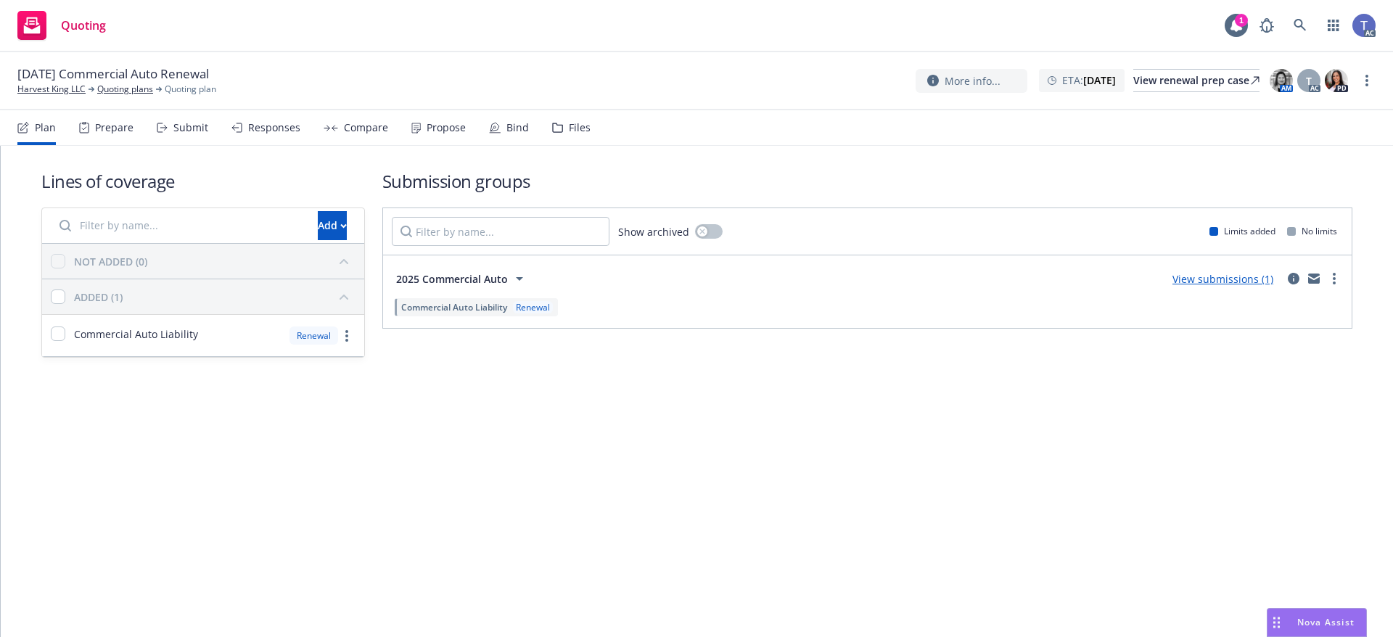
click at [581, 132] on div "Files" at bounding box center [580, 128] width 22 height 12
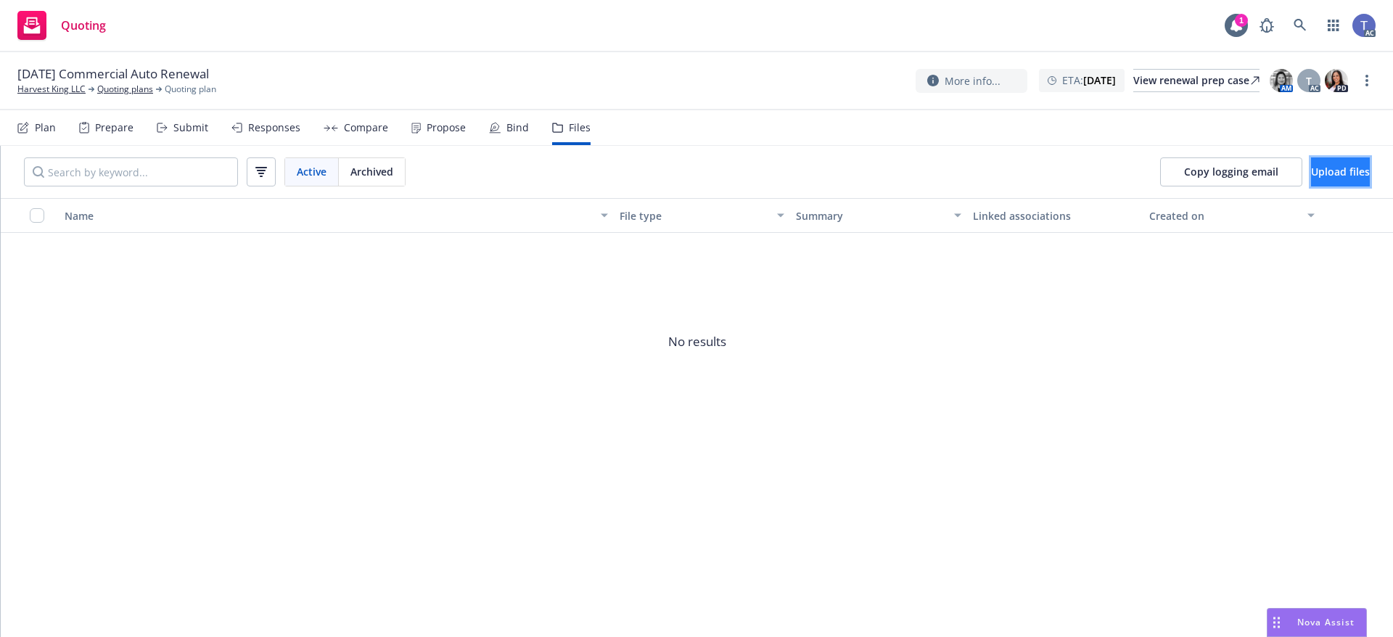
click at [1326, 163] on button "Upload files" at bounding box center [1340, 171] width 59 height 29
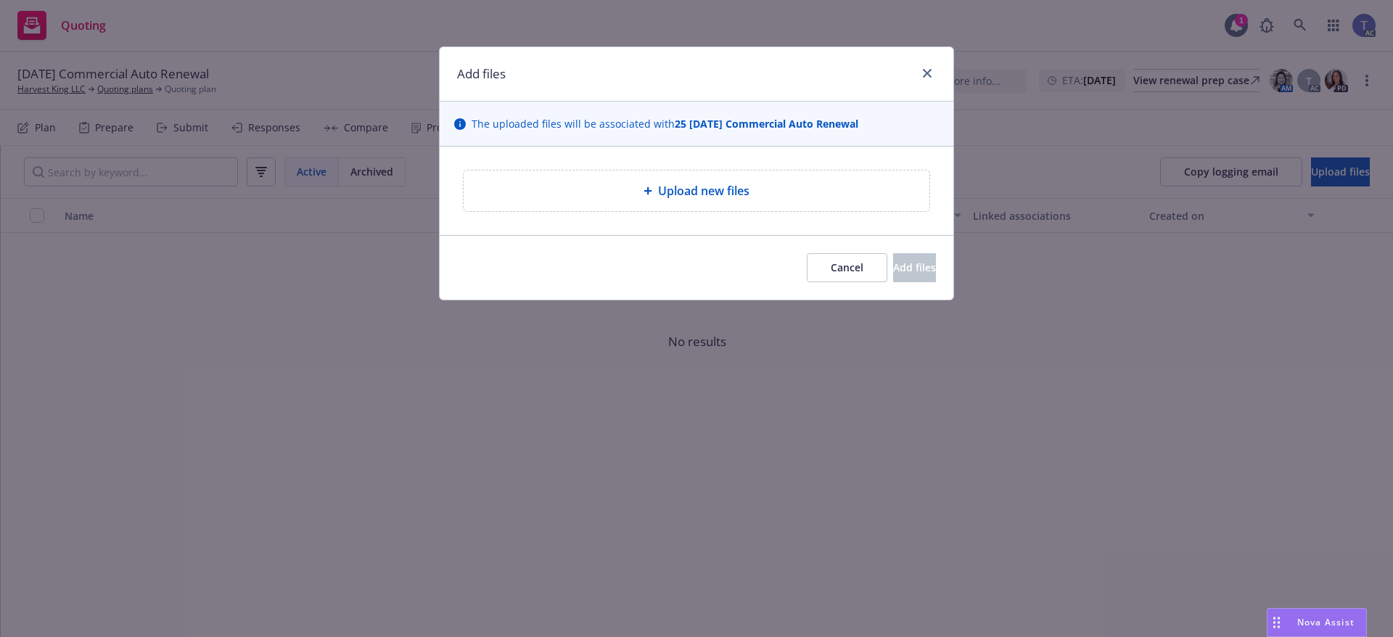
click at [816, 201] on div "Upload new files" at bounding box center [697, 191] width 466 height 41
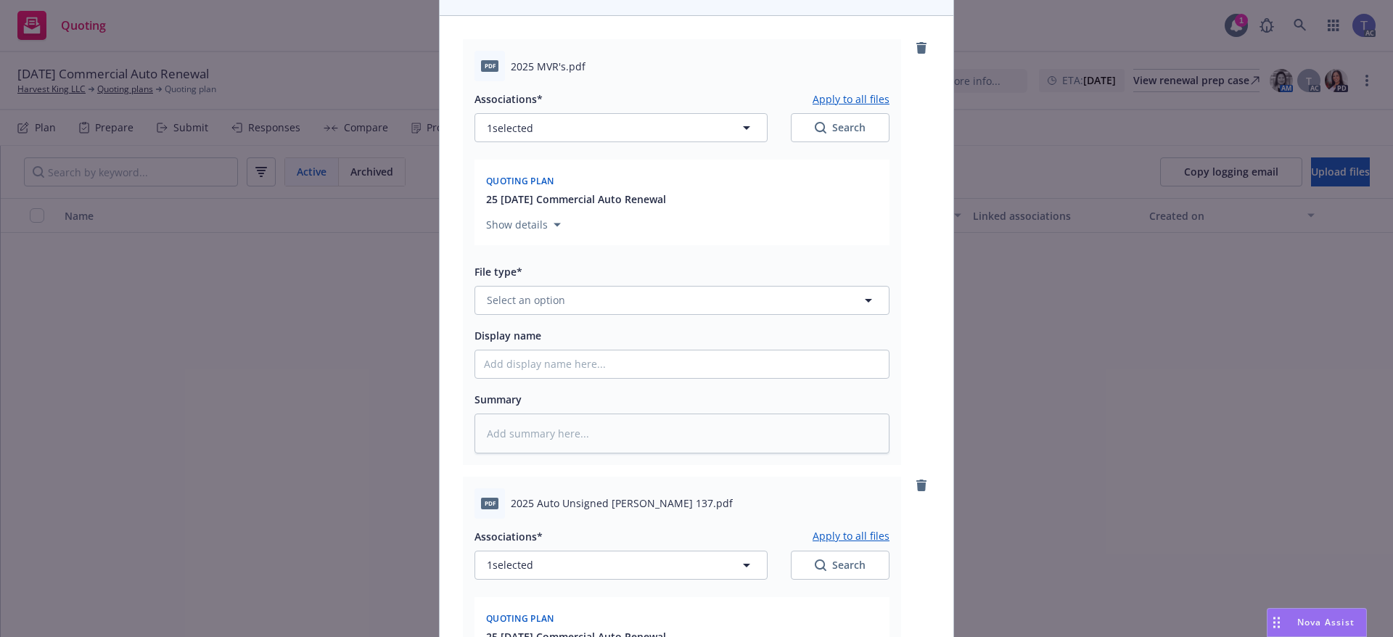
scroll to position [145, 0]
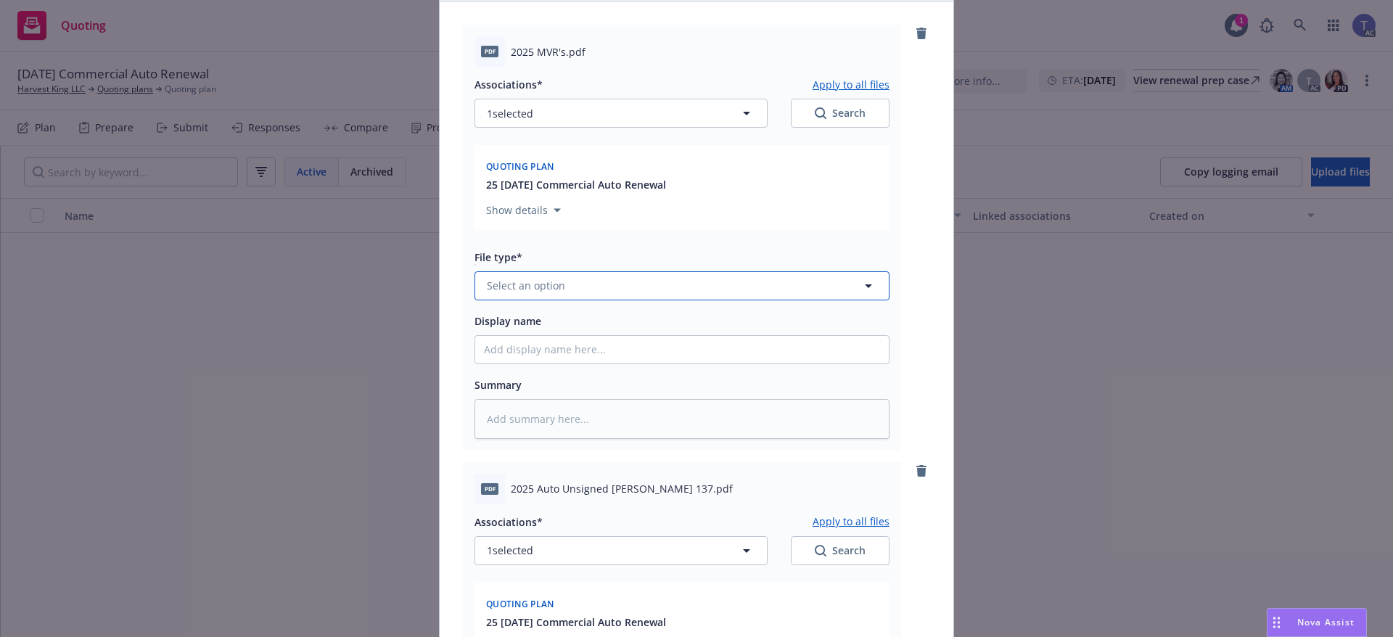
click at [650, 286] on button "Select an option" at bounding box center [682, 285] width 415 height 29
type input "motor"
click at [644, 324] on div "Motor Vehicle Report (MVR)" at bounding box center [682, 326] width 396 height 21
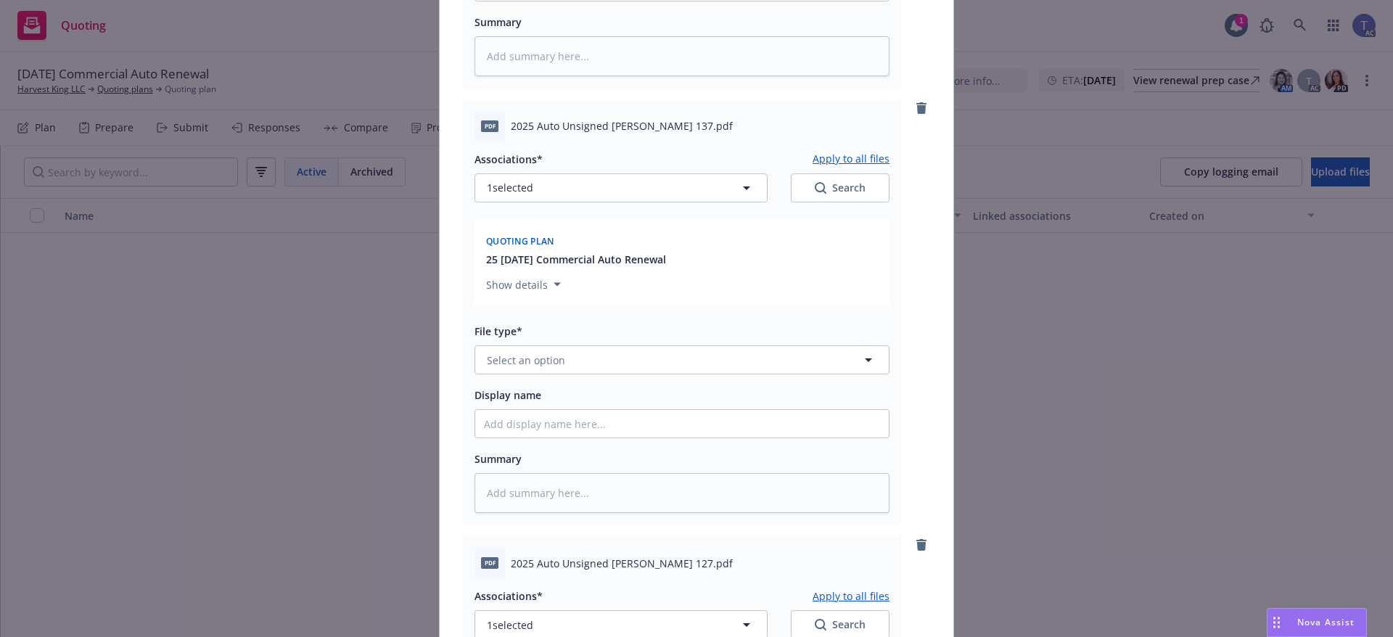
scroll to position [581, 0]
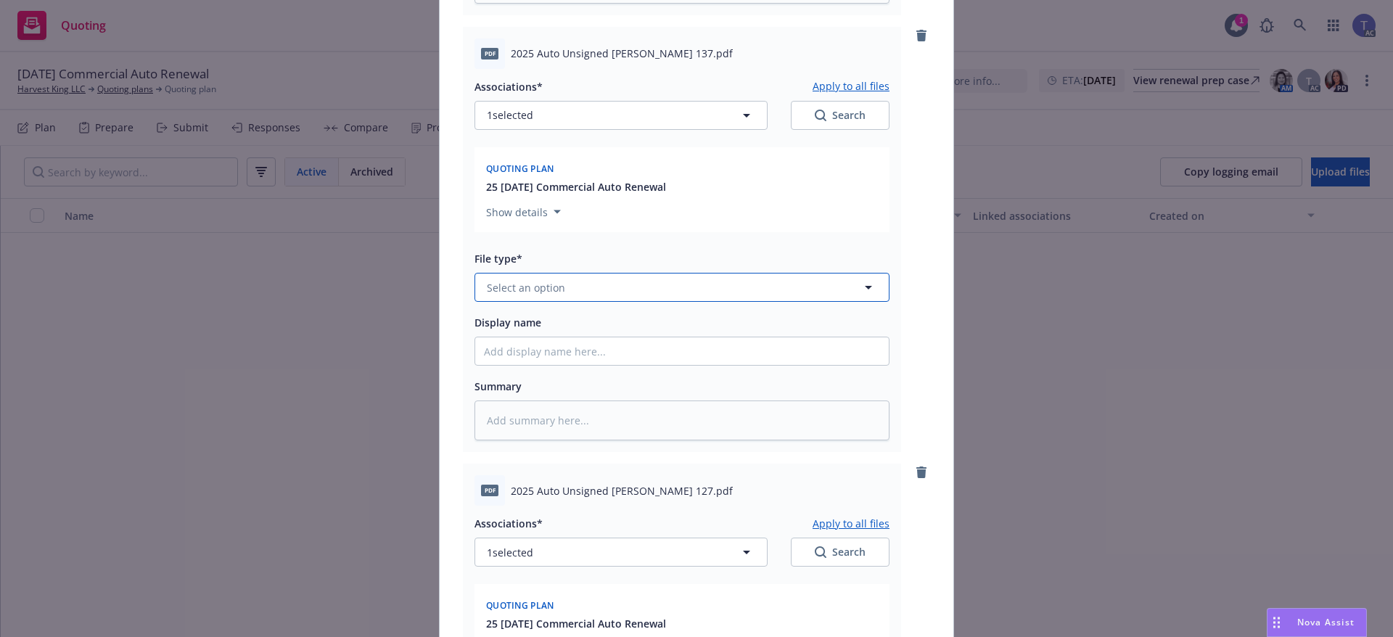
click at [598, 298] on button "Select an option" at bounding box center [682, 287] width 415 height 29
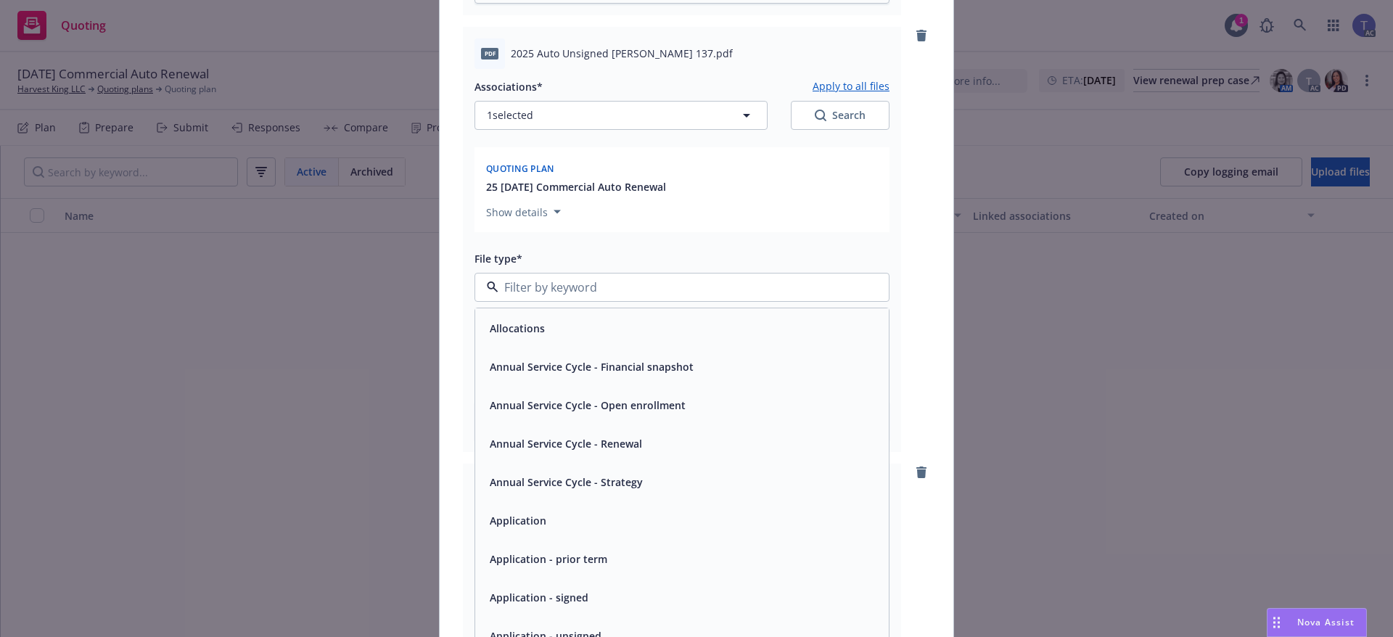
scroll to position [73, 0]
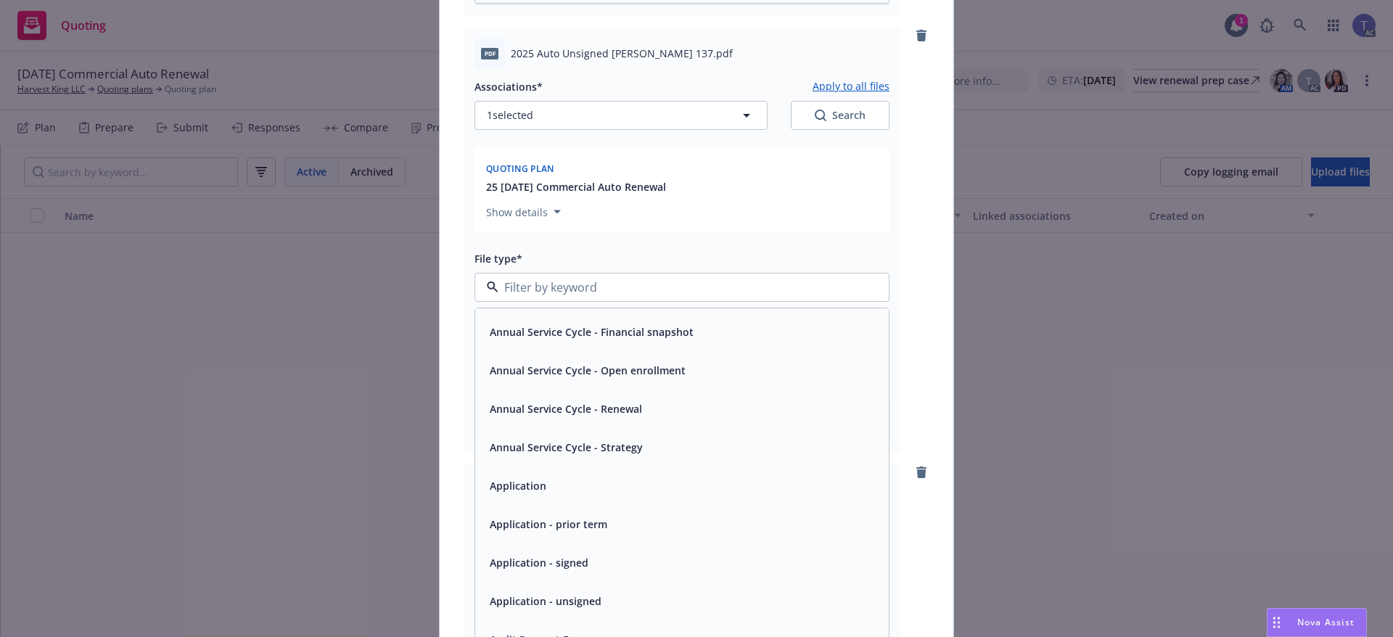
click at [606, 598] on div "Application - unsigned" at bounding box center [682, 601] width 396 height 21
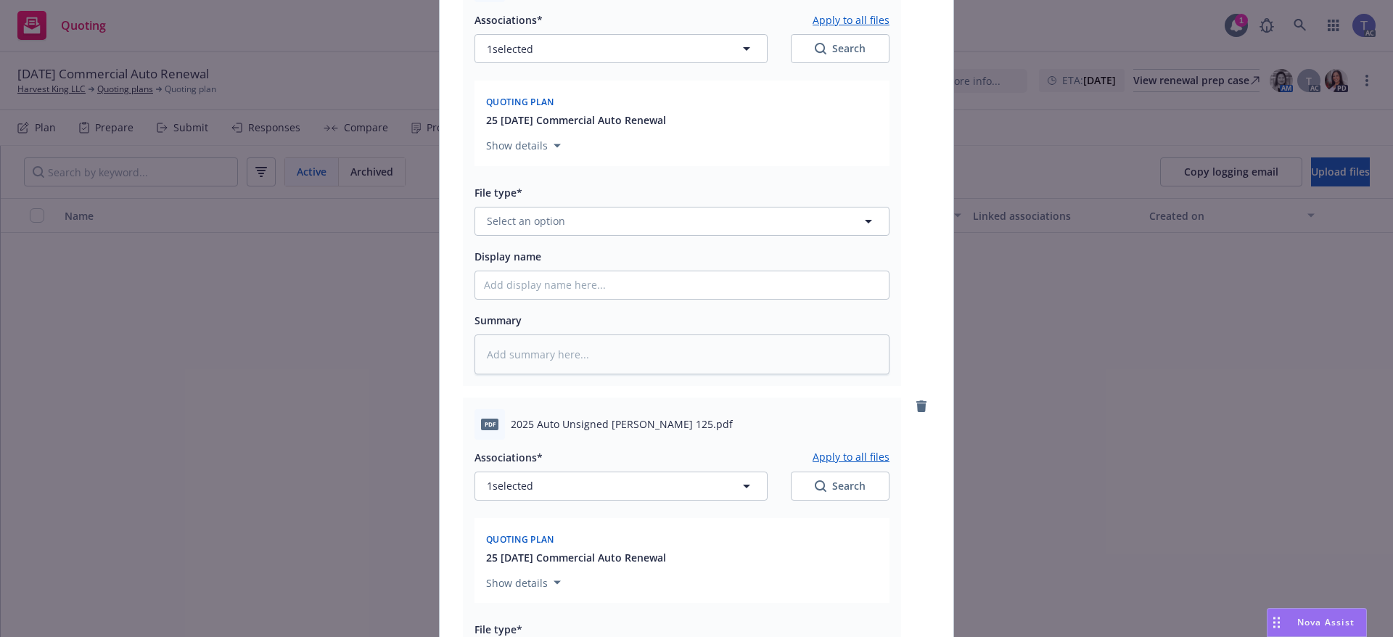
scroll to position [1089, 0]
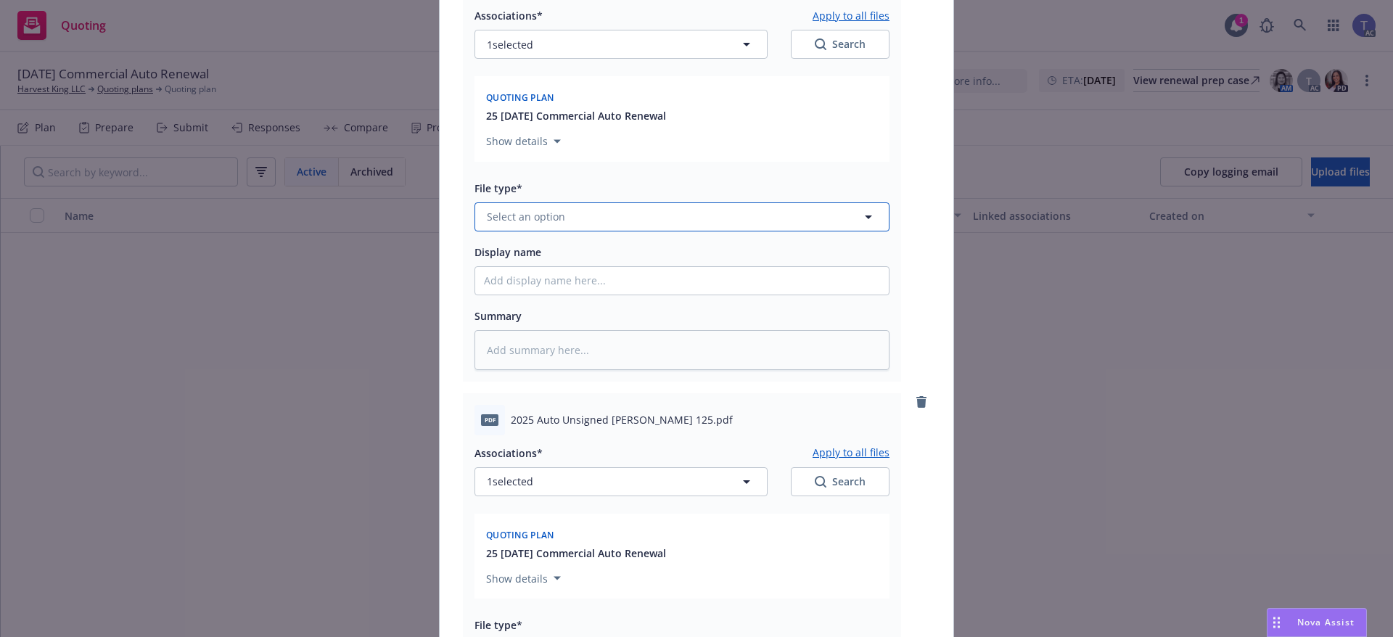
click at [617, 204] on button "Select an option" at bounding box center [682, 216] width 415 height 29
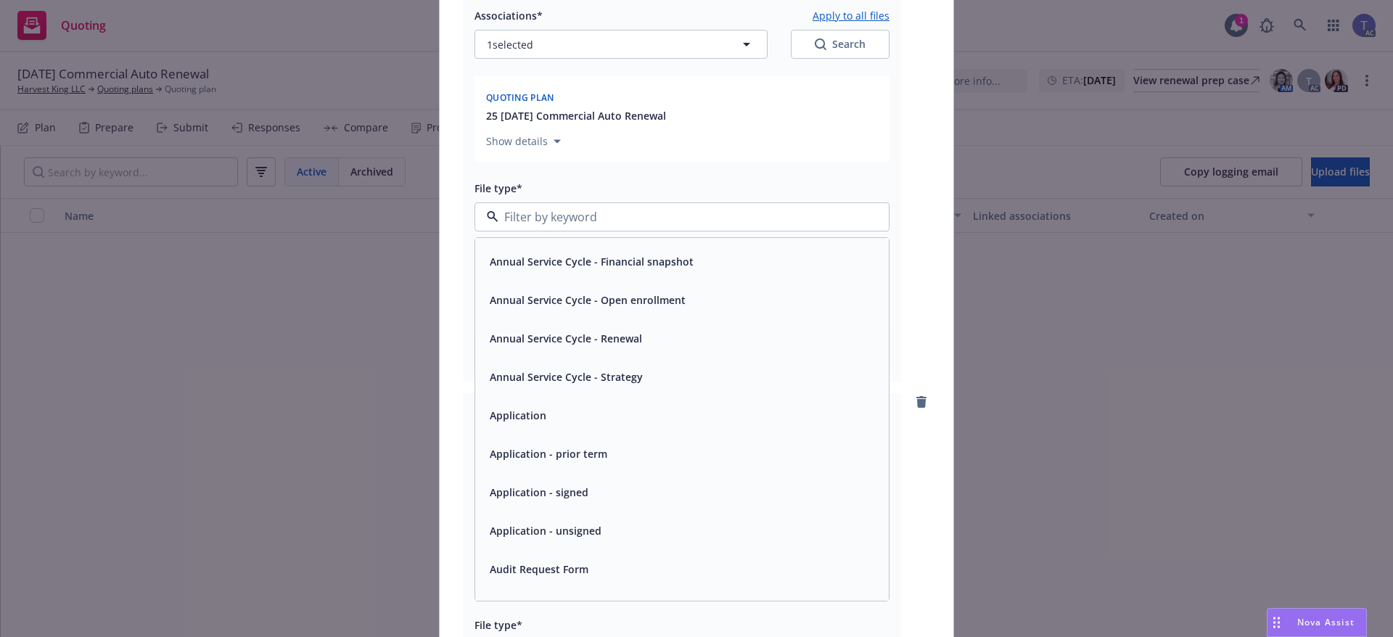
click at [615, 526] on div "Application - unsigned" at bounding box center [682, 530] width 396 height 21
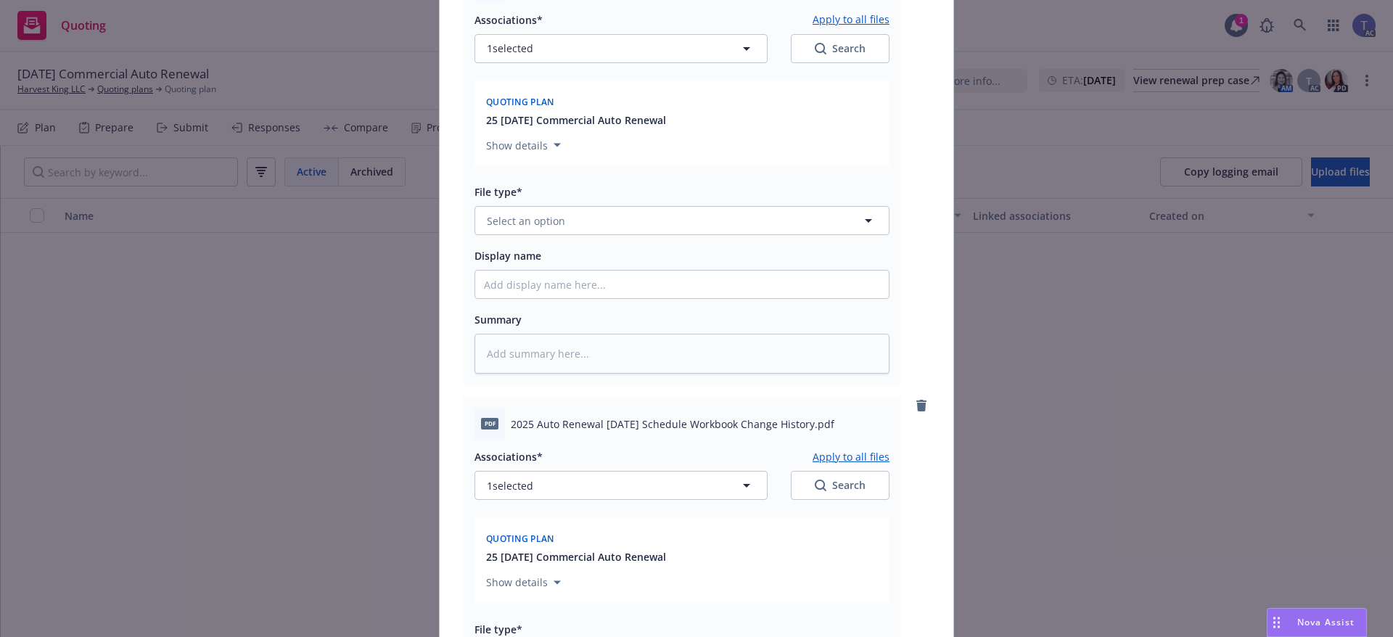
scroll to position [1524, 0]
click at [623, 219] on button "Select an option" at bounding box center [682, 218] width 415 height 29
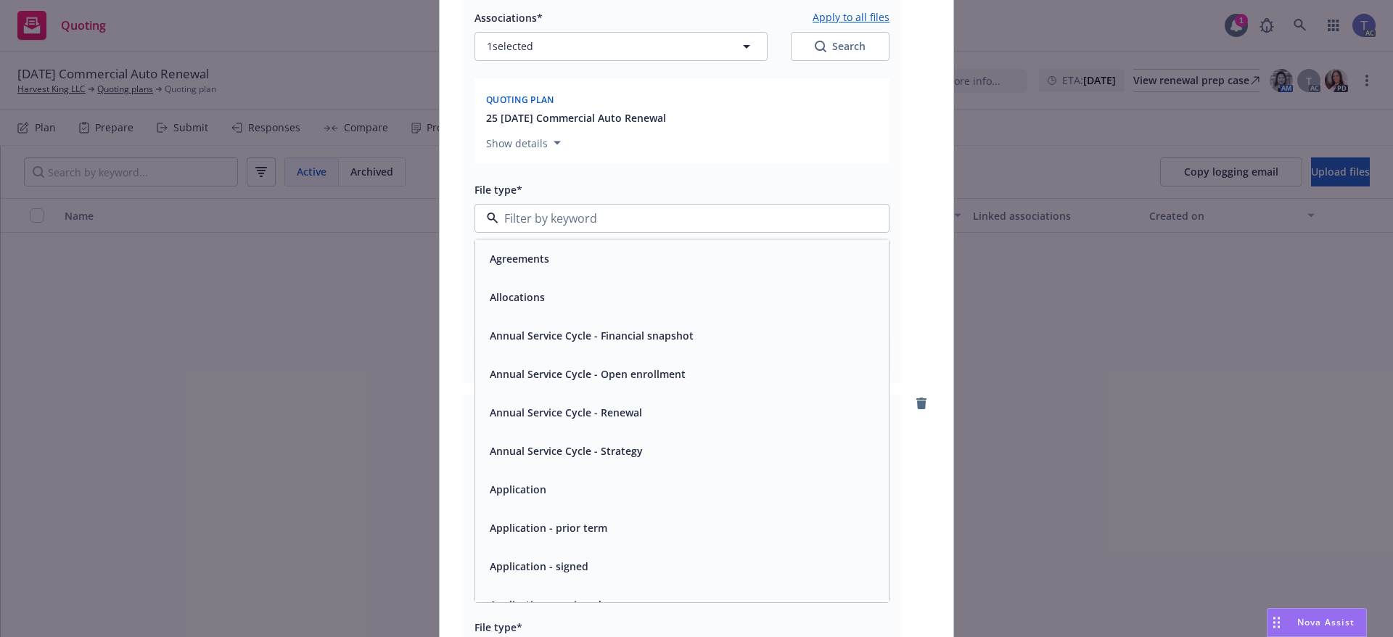
scroll to position [73, 0]
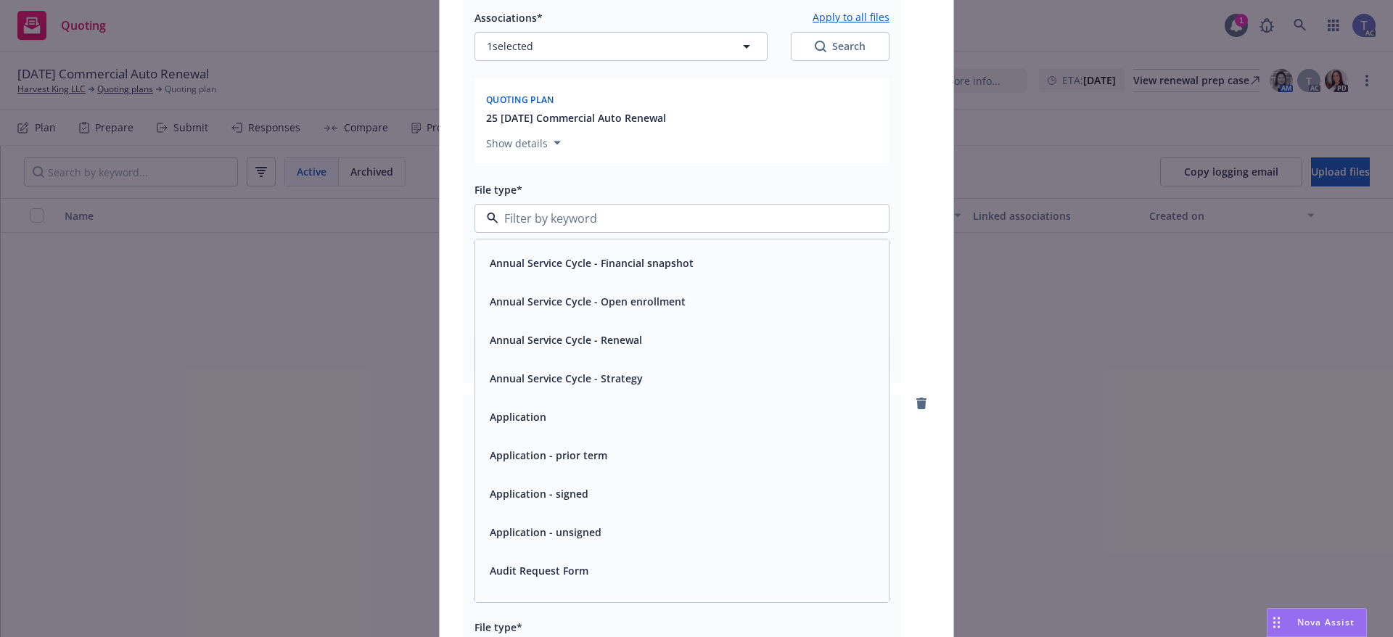
drag, startPoint x: 645, startPoint y: 535, endPoint x: 631, endPoint y: 520, distance: 20.0
click at [644, 535] on div "Application - unsigned" at bounding box center [682, 532] width 396 height 21
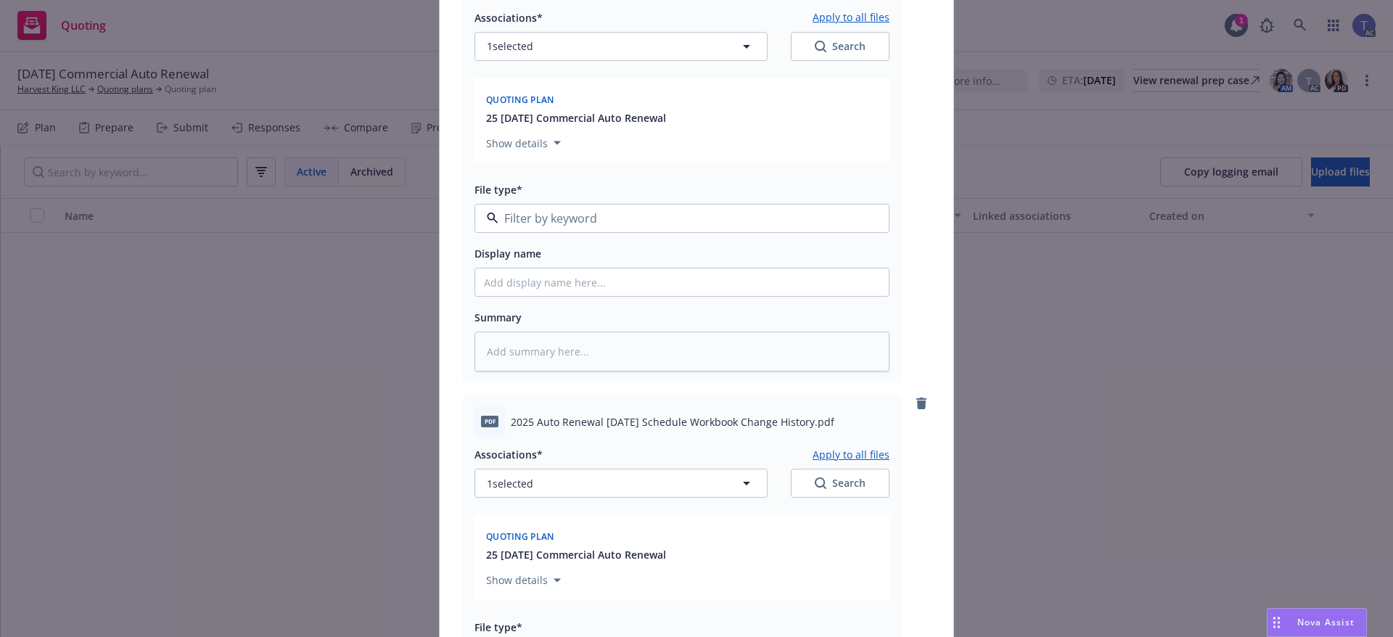
type textarea "x"
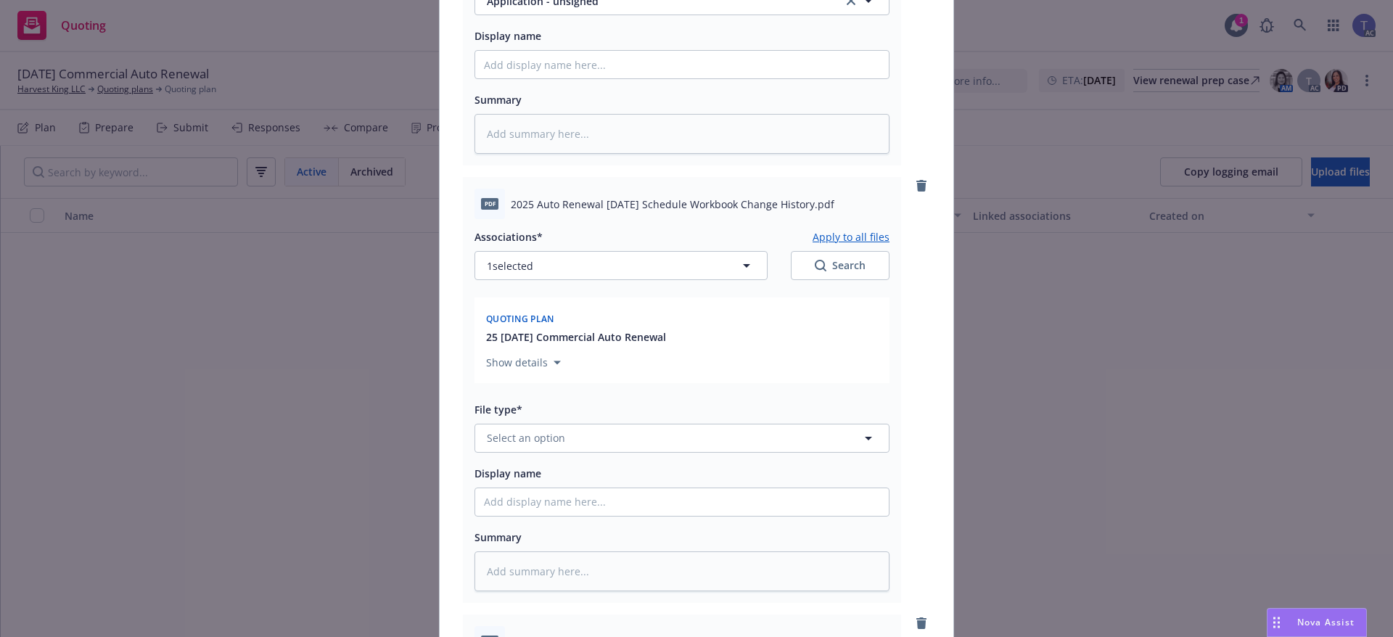
scroll to position [1814, 0]
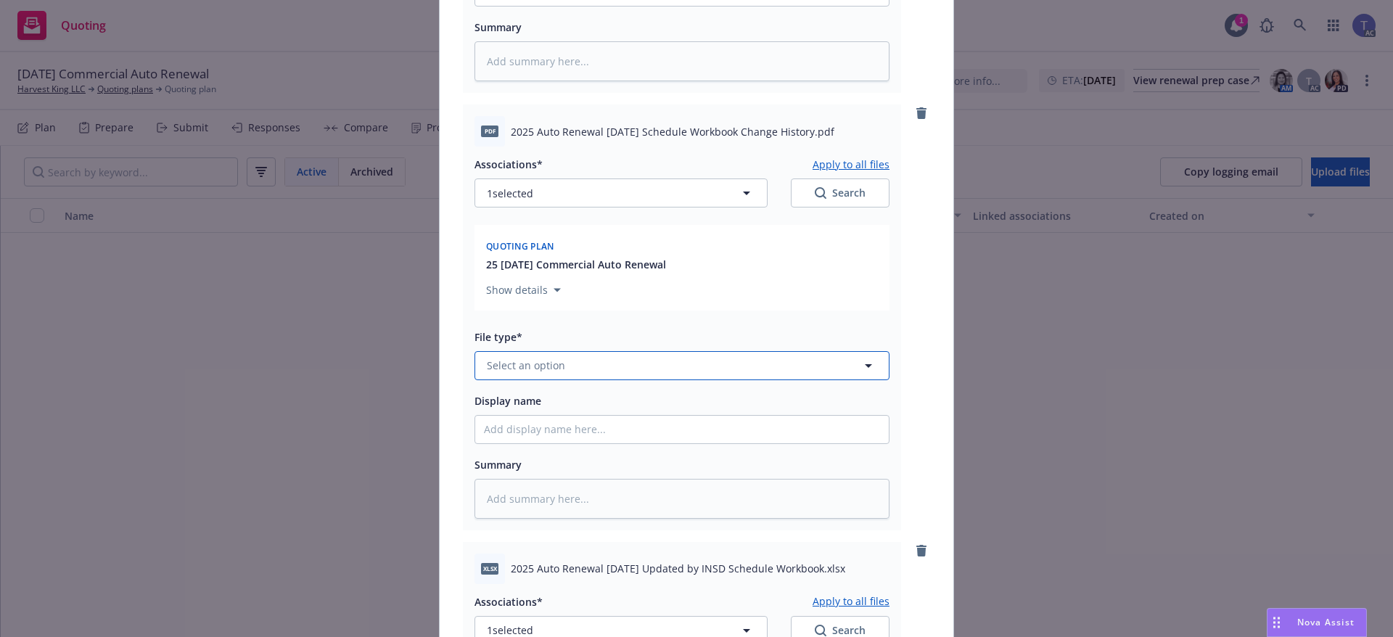
click at [687, 358] on button "Select an option" at bounding box center [682, 365] width 415 height 29
type input "update"
click at [536, 438] on span "Update from client" at bounding box center [537, 444] width 94 height 15
type textarea "x"
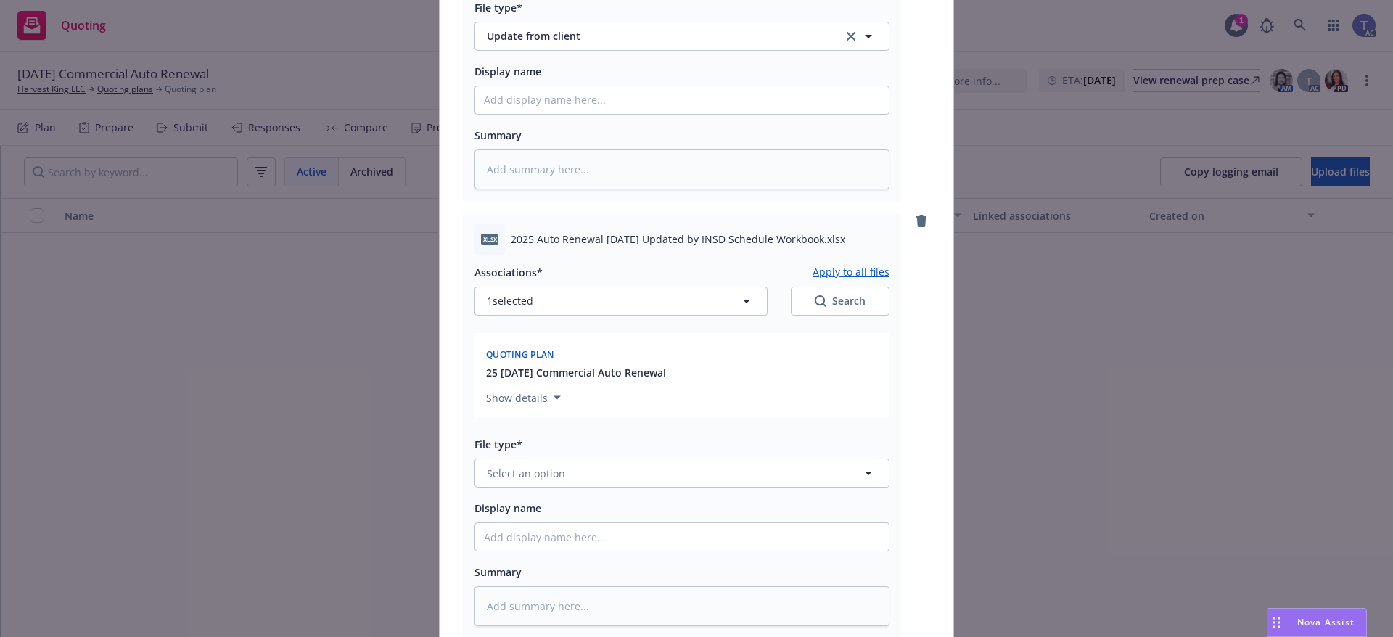
scroll to position [2177, 0]
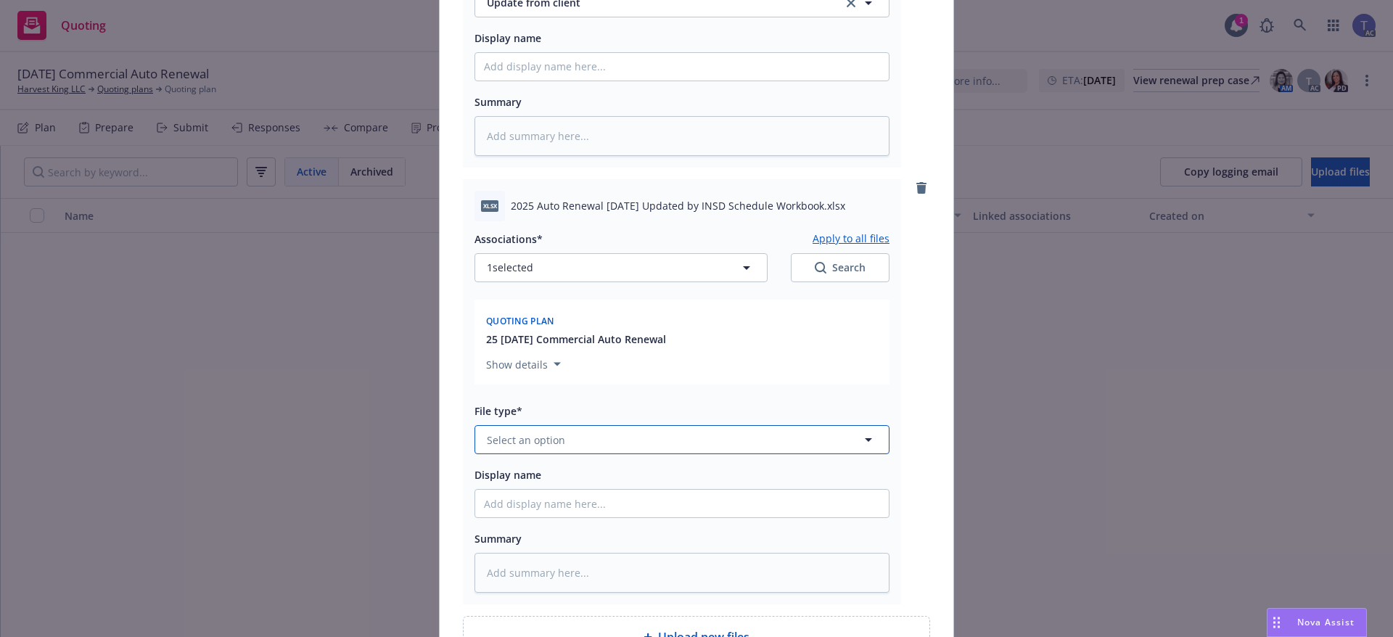
click at [570, 449] on button "Select an option" at bounding box center [682, 439] width 415 height 29
type input "update"
click at [585, 406] on div "Update from client" at bounding box center [682, 399] width 396 height 21
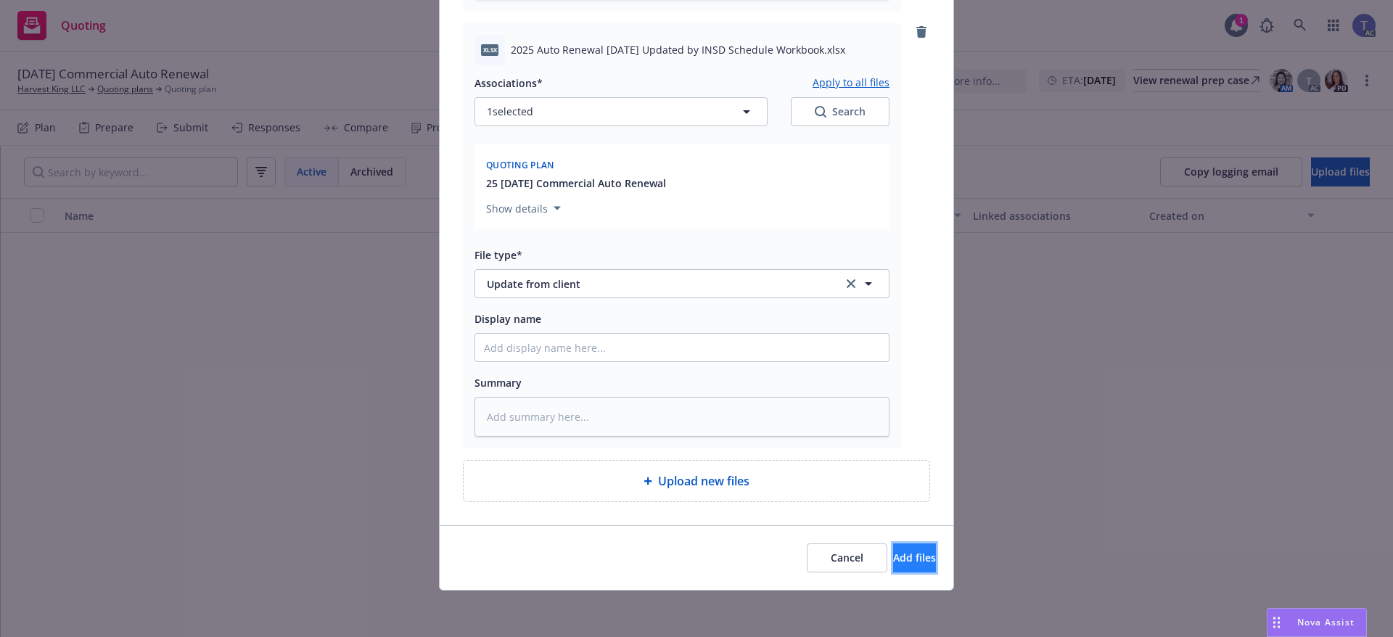
click at [893, 562] on span "Add files" at bounding box center [914, 558] width 43 height 14
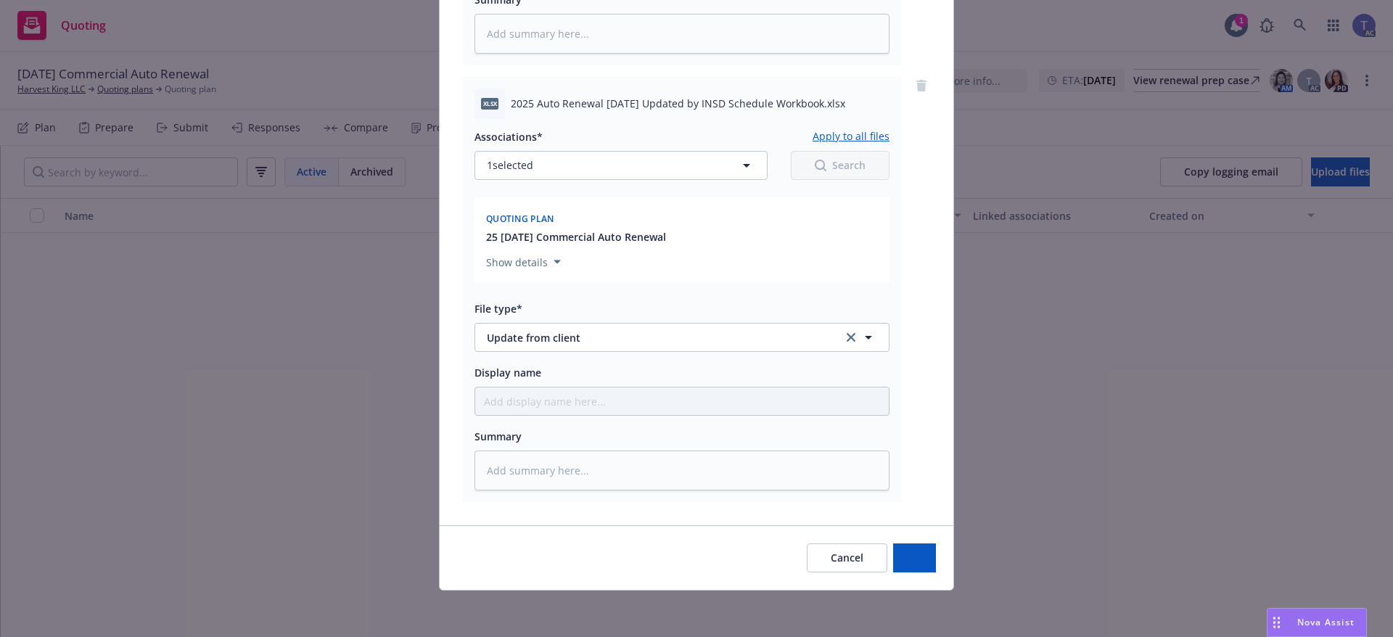
scroll to position [2280, 0]
type textarea "x"
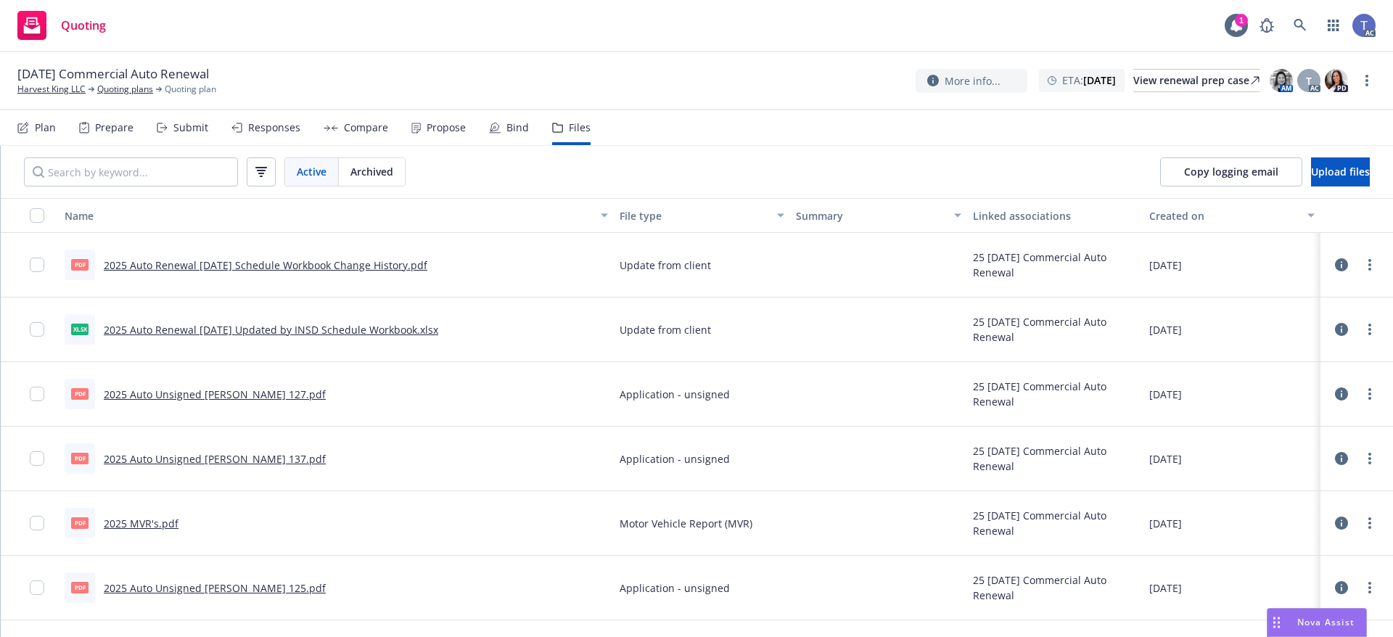
click at [766, 105] on div "11/23/25 Commercial Auto Renewal Harvest King LLC Quoting plans Quoting plan Mo…" at bounding box center [696, 81] width 1393 height 58
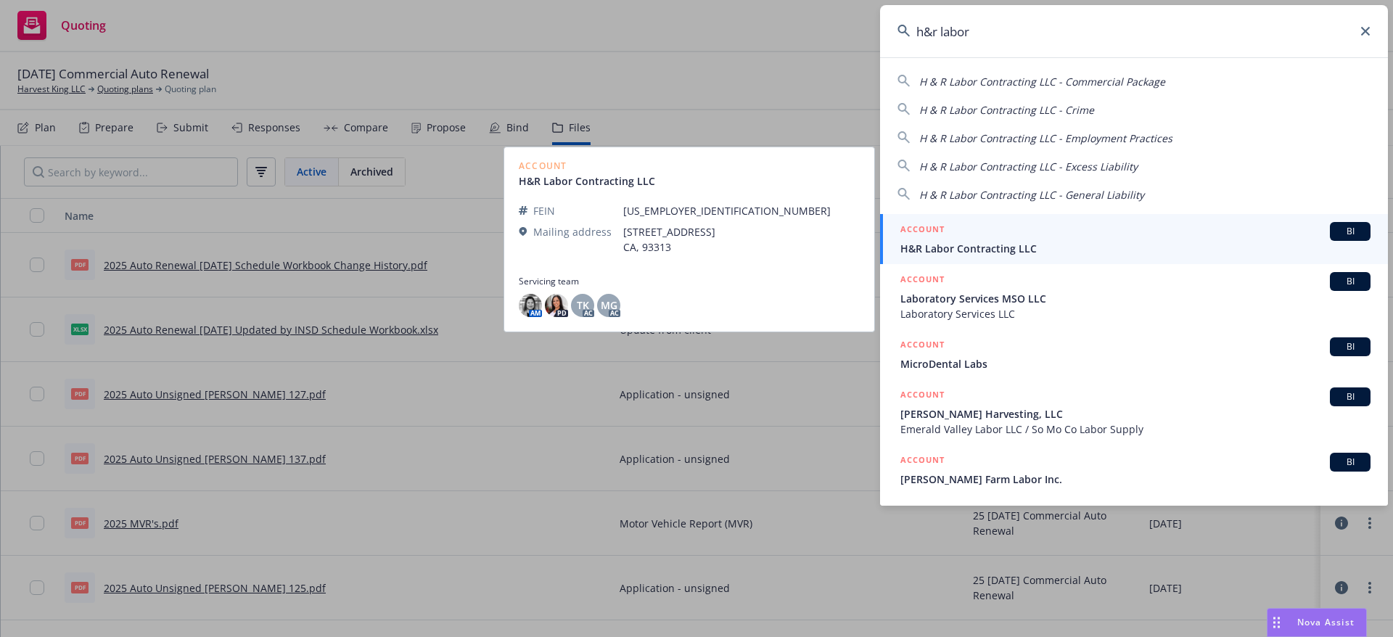
type input "h&r labor"
click at [958, 231] on div "ACCOUNT BI" at bounding box center [1136, 231] width 470 height 19
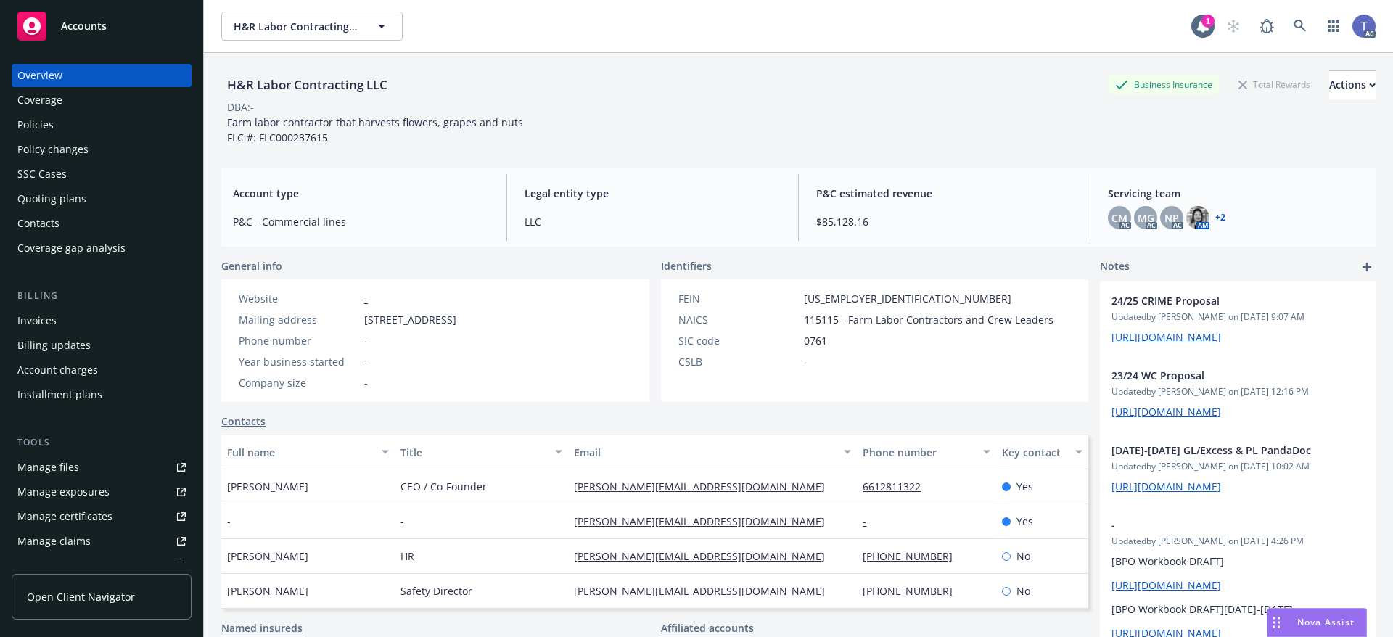
click at [53, 119] on div "Policies" at bounding box center [101, 124] width 168 height 23
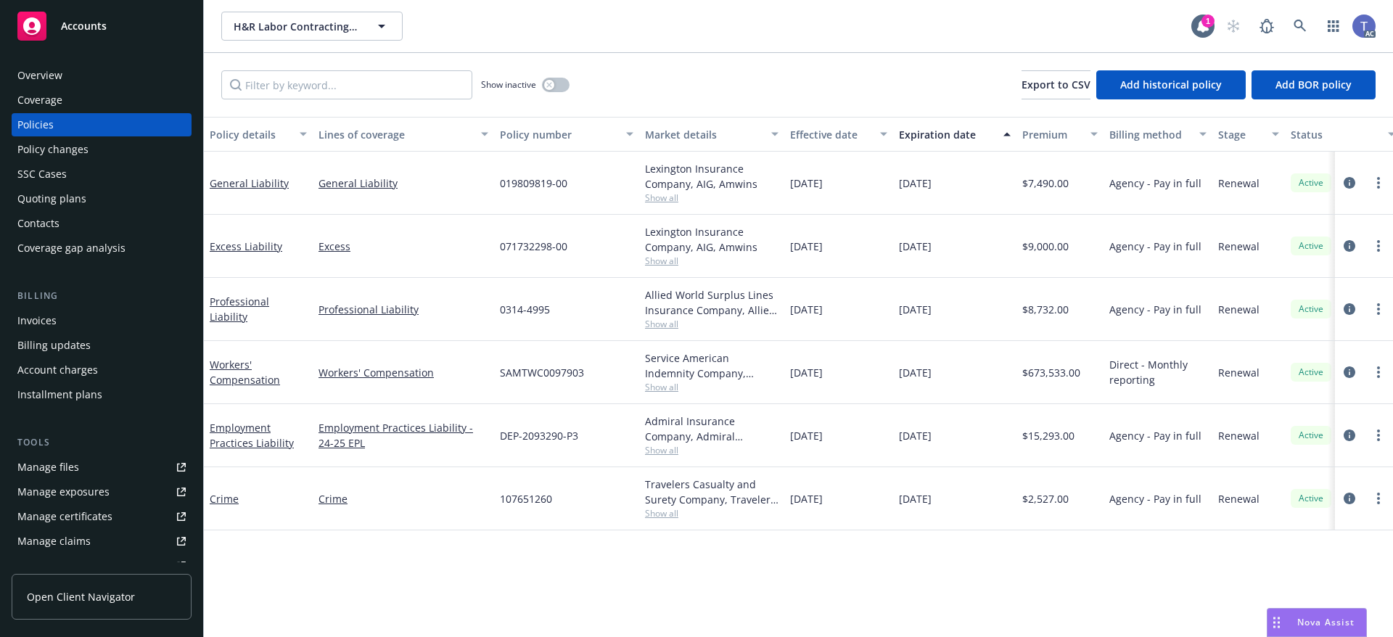
drag, startPoint x: 1344, startPoint y: 305, endPoint x: 1340, endPoint y: 314, distance: 10.4
click at [1345, 305] on icon "circleInformation" at bounding box center [1350, 309] width 12 height 12
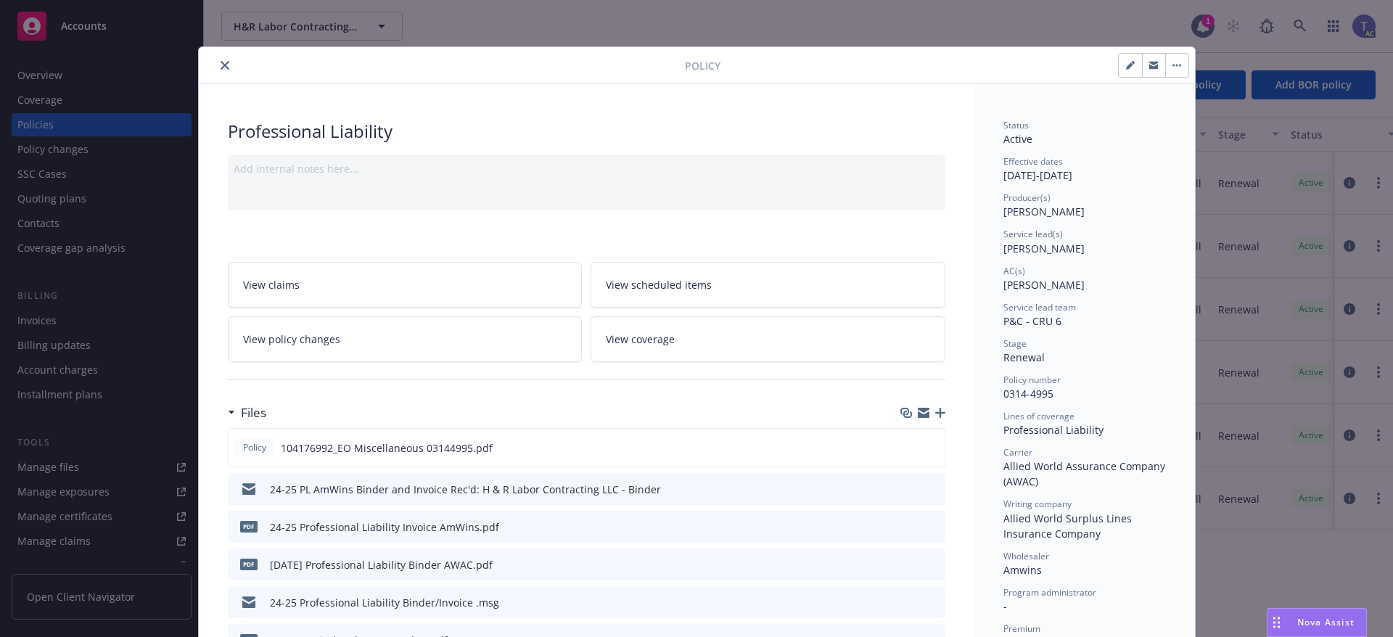
click at [928, 488] on icon "preview file" at bounding box center [931, 488] width 13 height 10
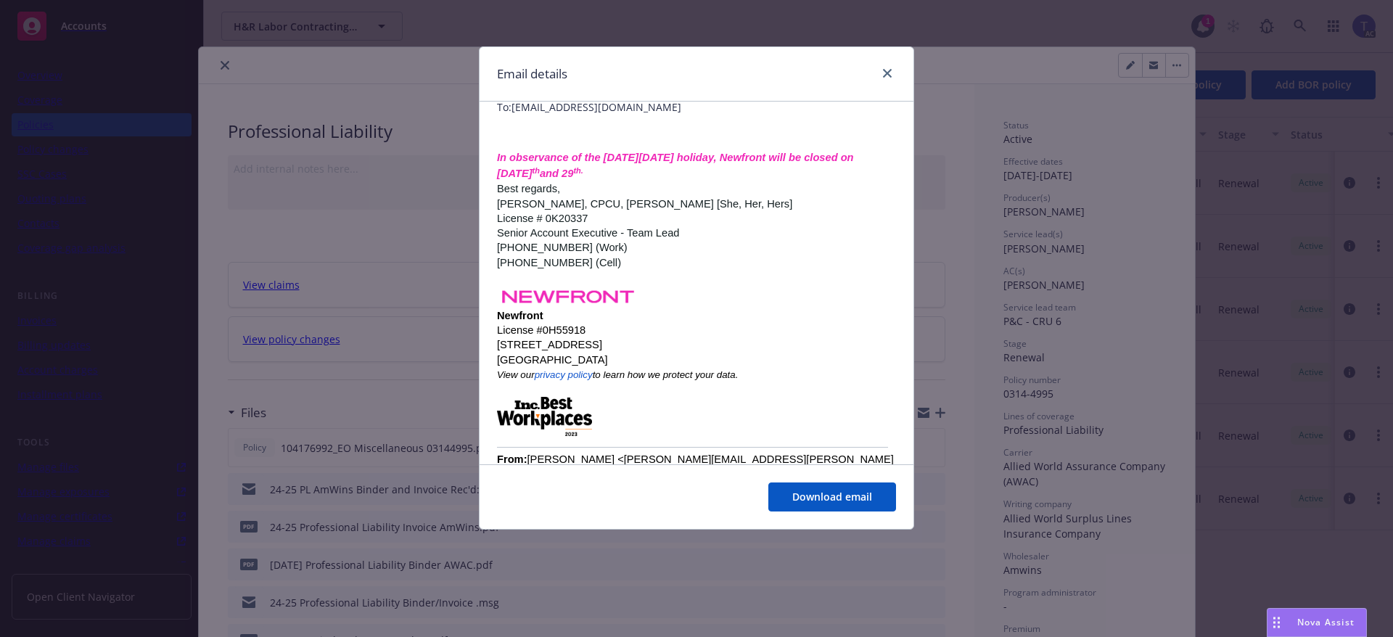
scroll to position [218, 0]
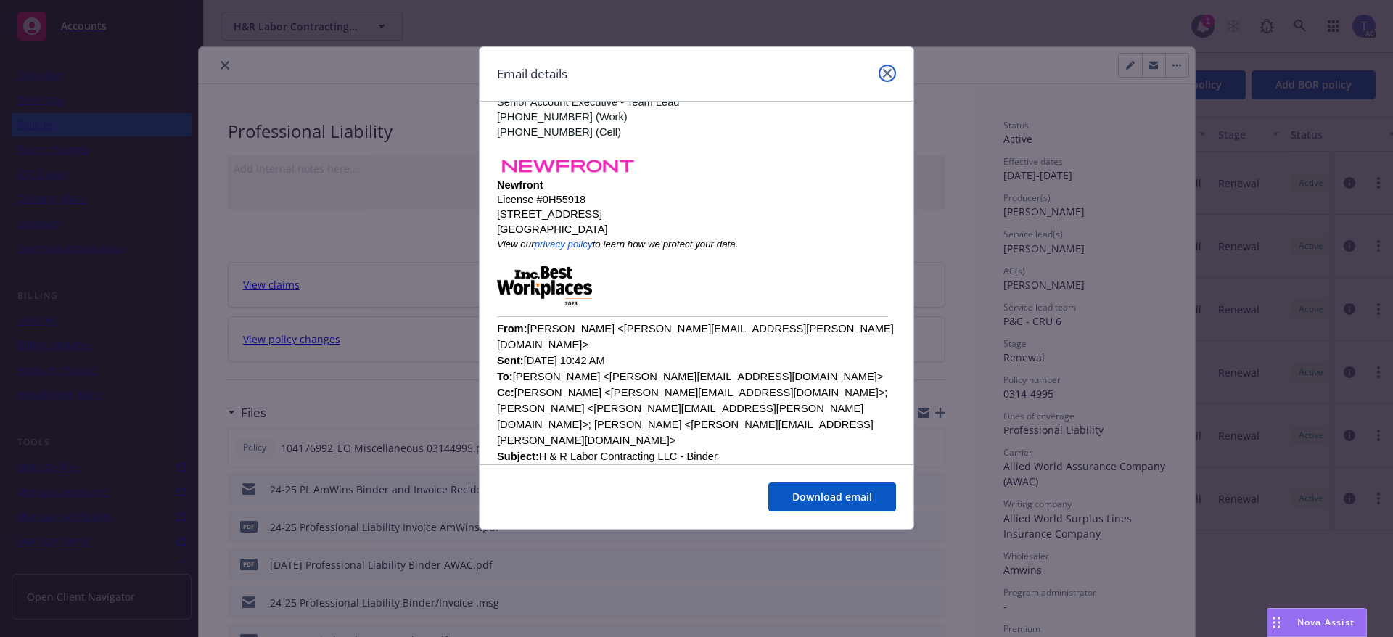
drag, startPoint x: 894, startPoint y: 70, endPoint x: 856, endPoint y: 72, distance: 37.8
click at [894, 69] on link "close" at bounding box center [887, 73] width 17 height 17
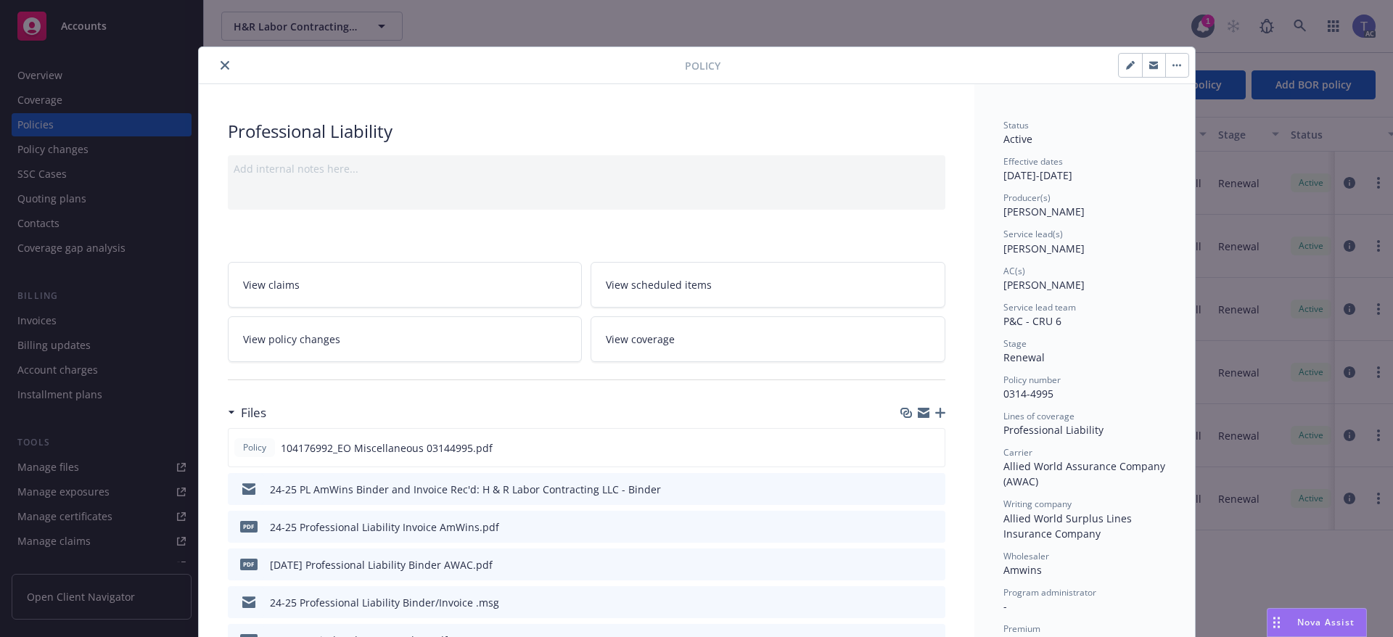
drag, startPoint x: 219, startPoint y: 62, endPoint x: 214, endPoint y: 73, distance: 12.0
click at [221, 62] on icon "close" at bounding box center [225, 65] width 9 height 9
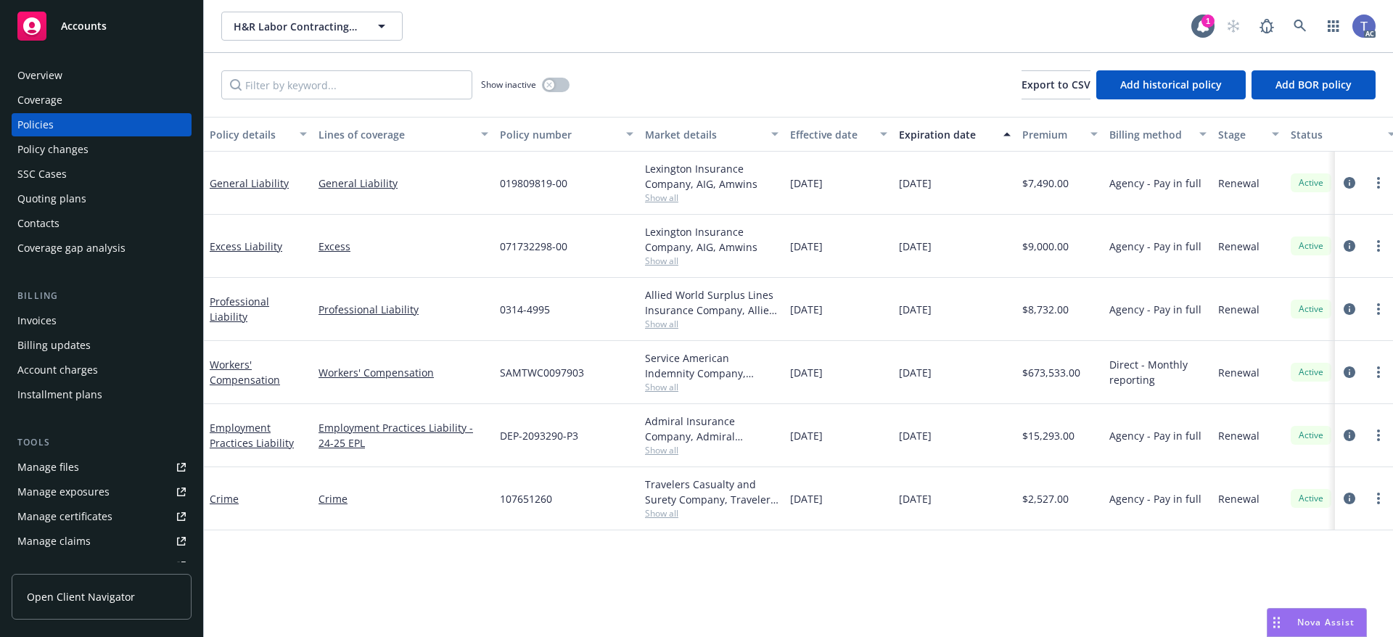
click at [69, 200] on div "Quoting plans" at bounding box center [51, 198] width 69 height 23
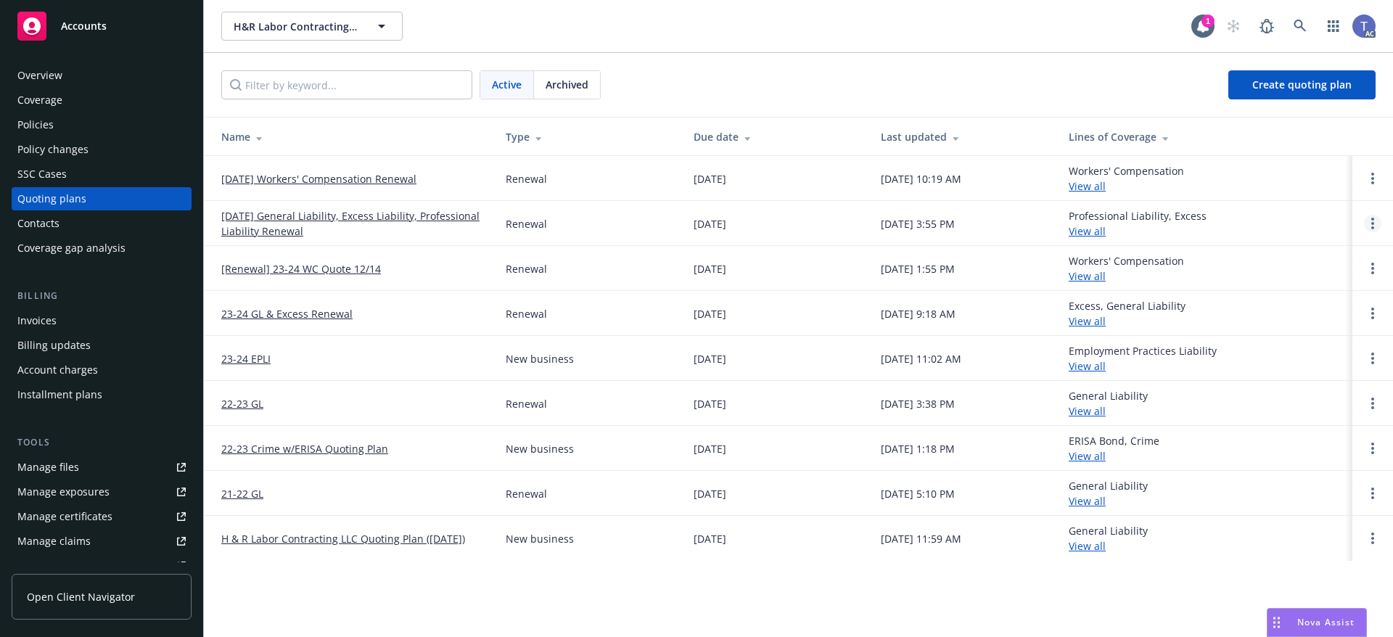
click at [1367, 225] on link "Open options" at bounding box center [1372, 223] width 17 height 17
click at [1289, 127] on span "Copy logging email" at bounding box center [1298, 125] width 127 height 14
click at [42, 115] on div "Policies" at bounding box center [35, 124] width 36 height 23
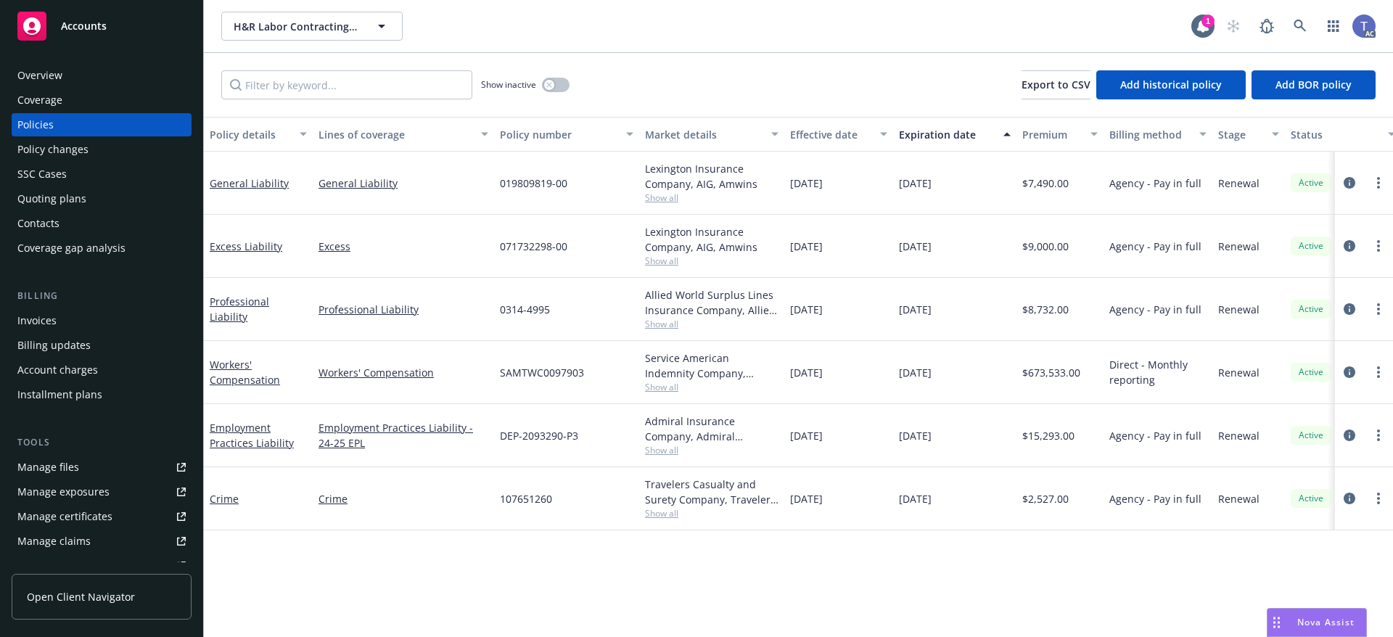
click at [772, 63] on div "Show inactive Export to CSV Add historical policy Add BOR policy" at bounding box center [799, 85] width 1190 height 64
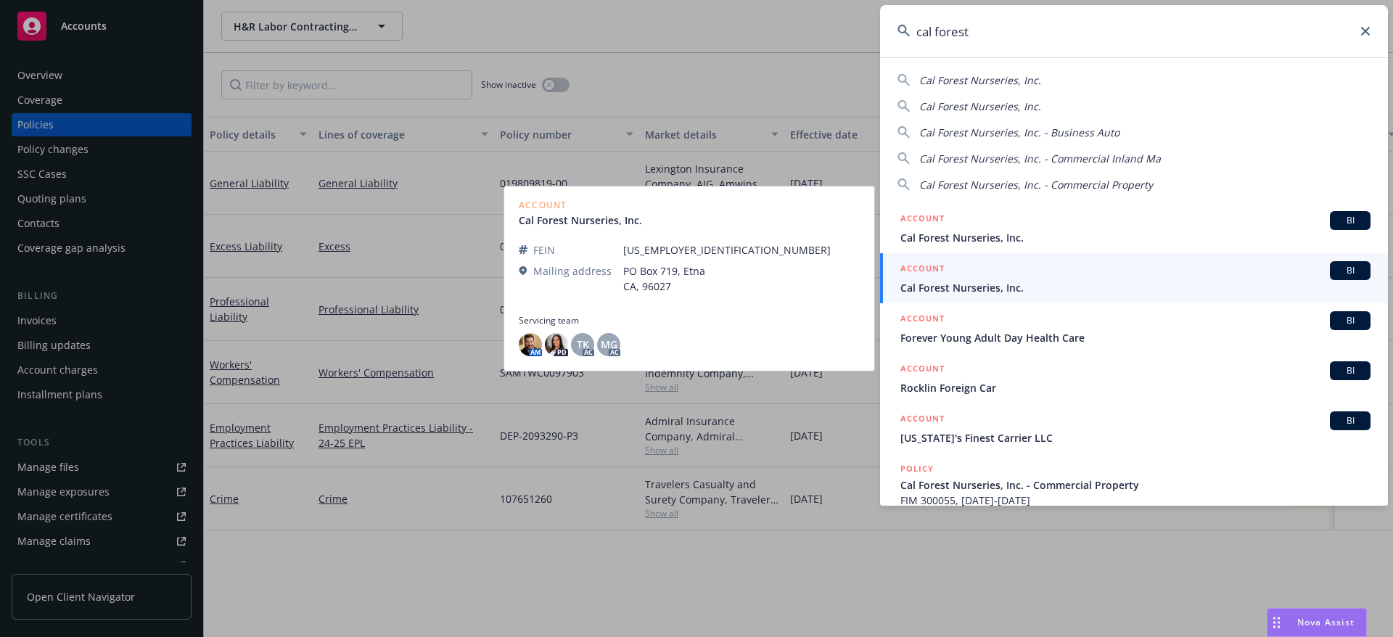
type input "cal forest"
click at [951, 280] on span "Cal Forest Nurseries, Inc." at bounding box center [1136, 287] width 470 height 15
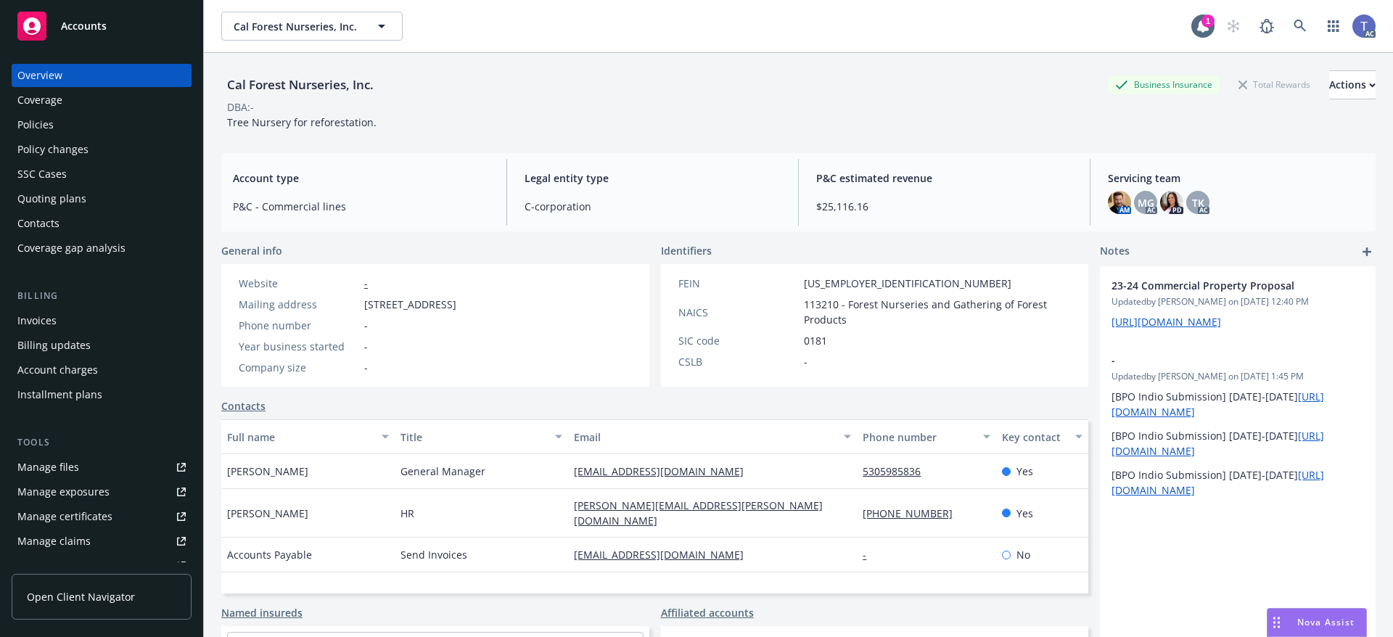
click at [20, 117] on div "Policies" at bounding box center [35, 124] width 36 height 23
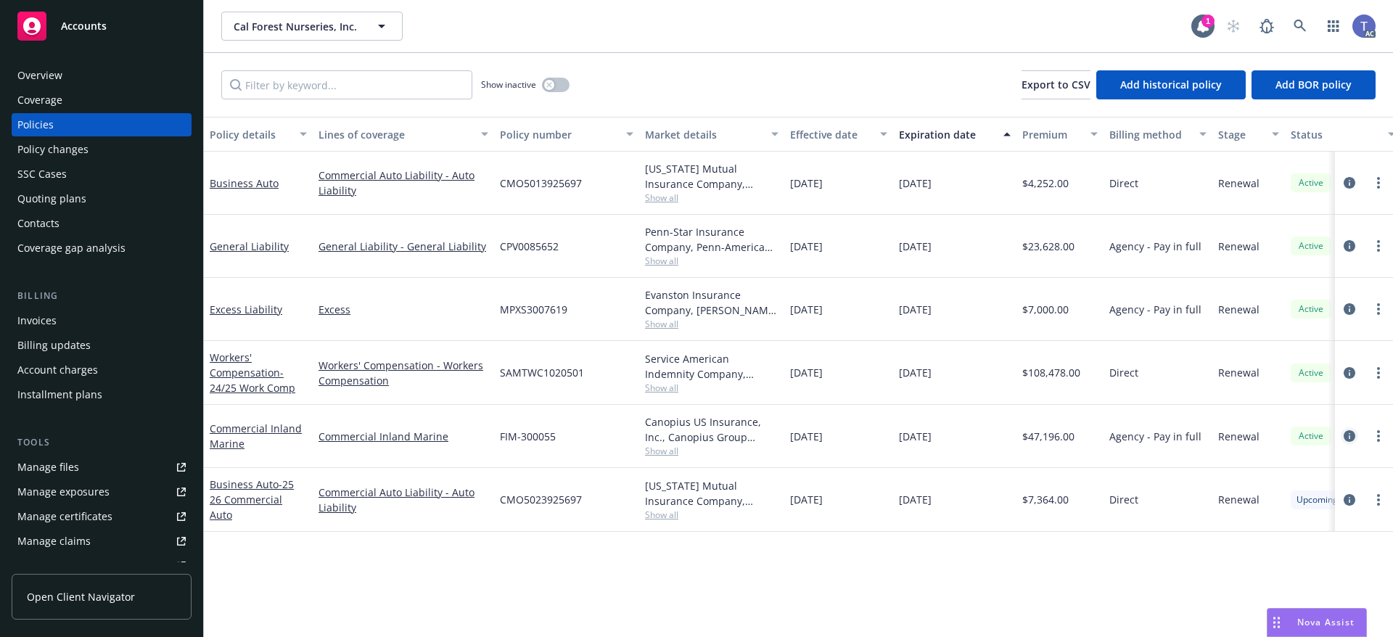
click at [1348, 433] on icon "circleInformation" at bounding box center [1350, 436] width 12 height 12
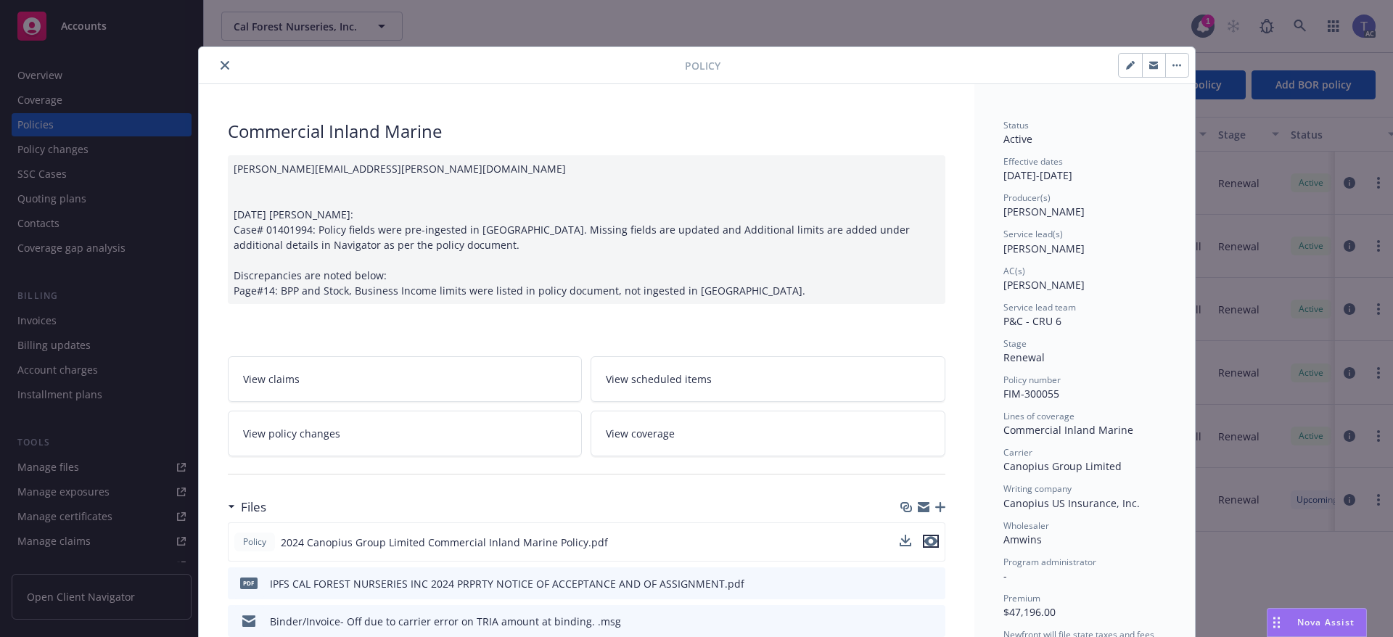
click at [928, 541] on icon "preview file" at bounding box center [931, 541] width 13 height 10
click at [459, 419] on link "View policy changes" at bounding box center [405, 434] width 355 height 46
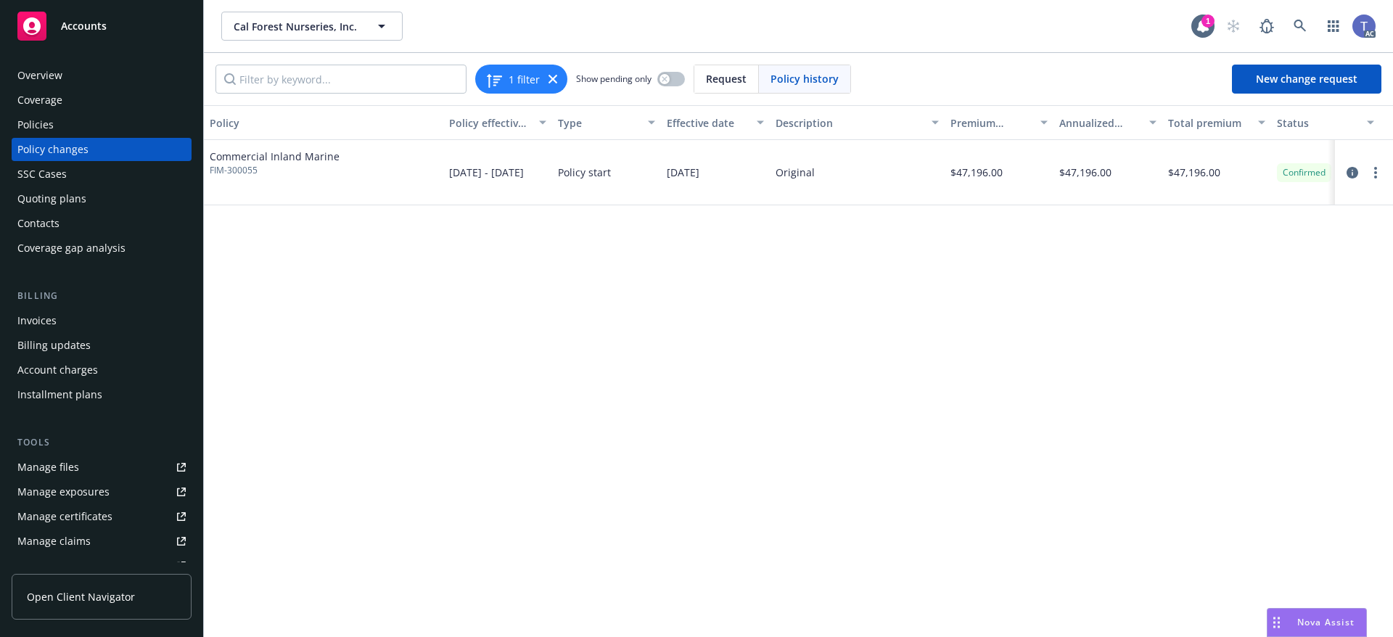
click at [48, 115] on div "Policies" at bounding box center [35, 124] width 36 height 23
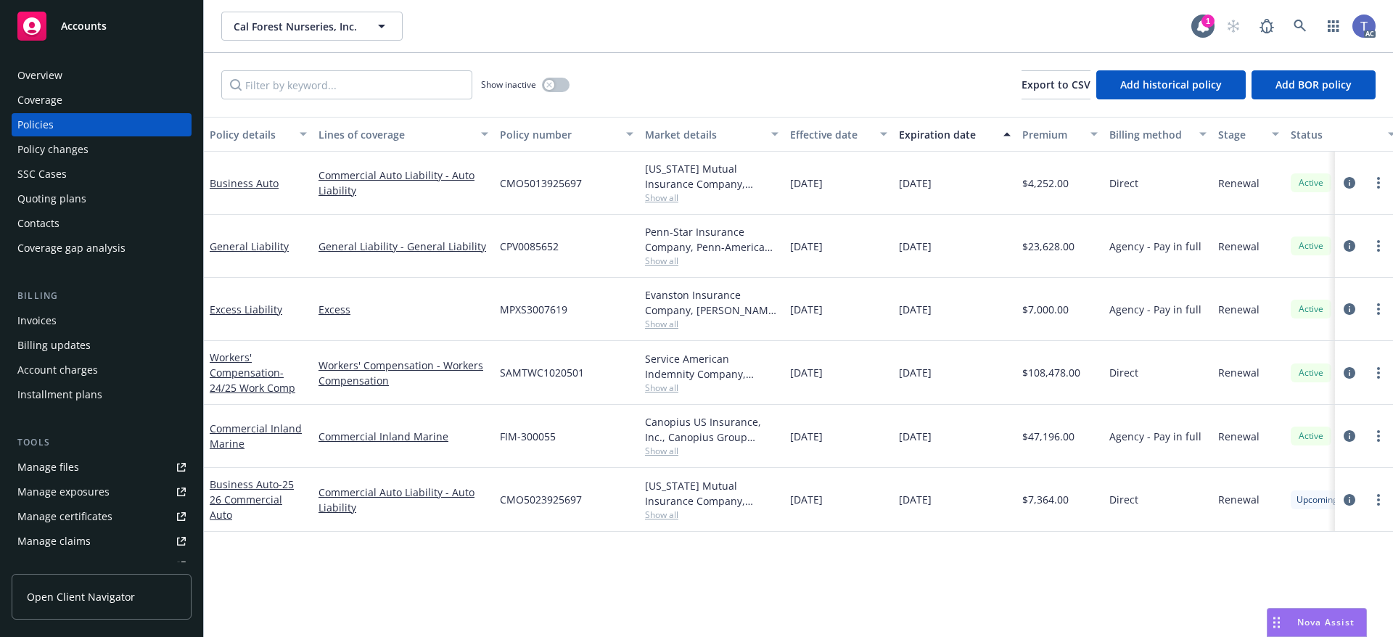
click at [28, 73] on div "Overview" at bounding box center [39, 75] width 45 height 23
